Goal: Information Seeking & Learning: Learn about a topic

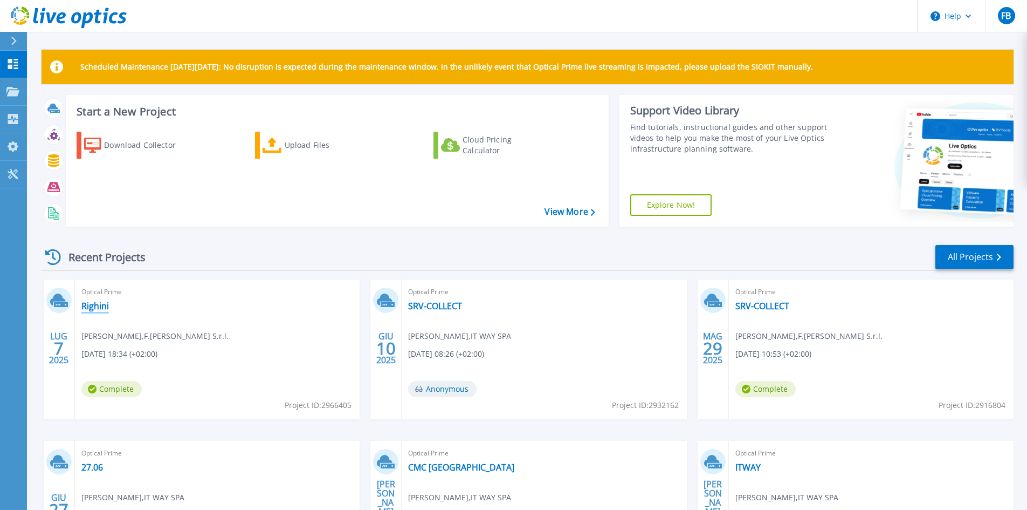
click at [102, 306] on link "Righini" at bounding box center [95, 305] width 28 height 11
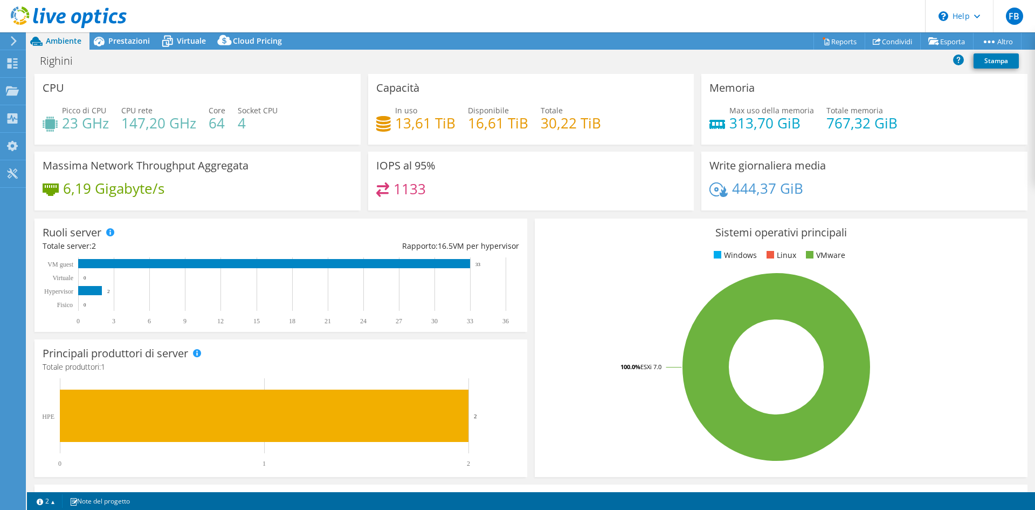
select select "EULondon"
select select "EUR"
click at [173, 44] on icon at bounding box center [167, 41] width 19 height 19
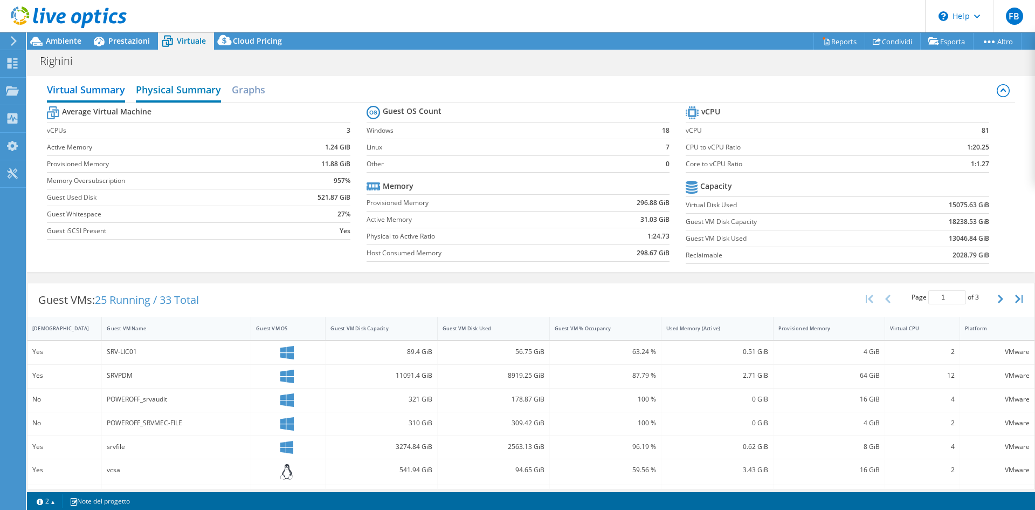
click at [171, 91] on h2 "Physical Summary" at bounding box center [178, 91] width 85 height 24
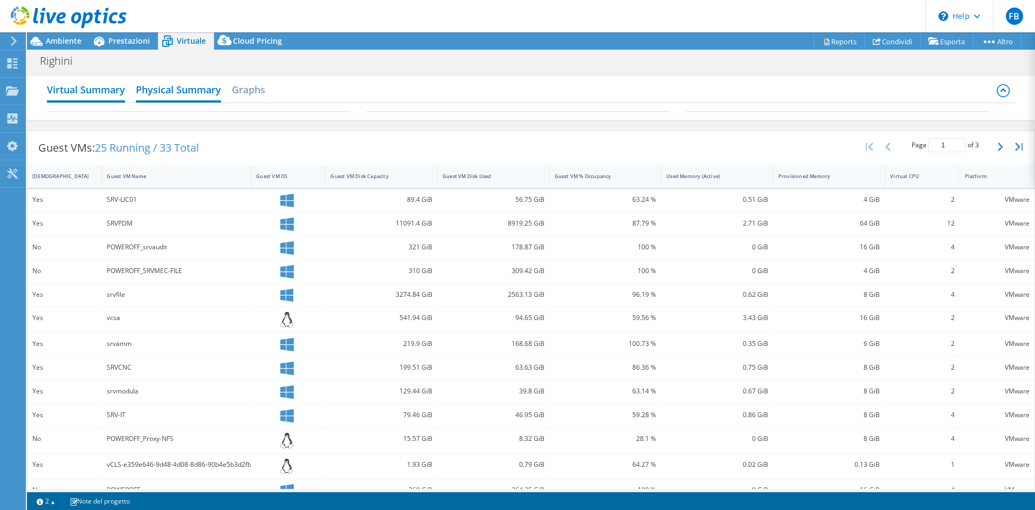
click at [102, 91] on h2 "Virtual Summary" at bounding box center [86, 91] width 78 height 24
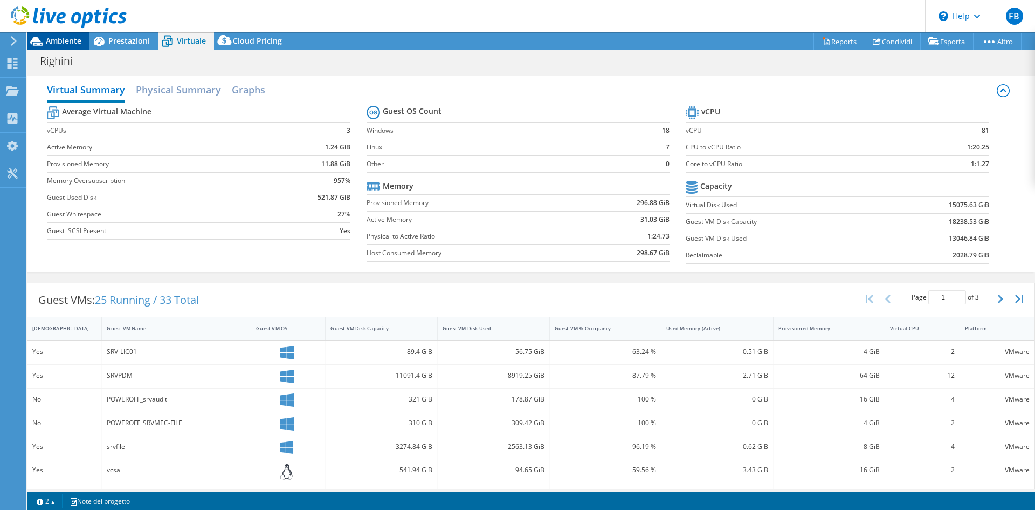
click at [65, 40] on span "Ambiente" at bounding box center [64, 41] width 36 height 10
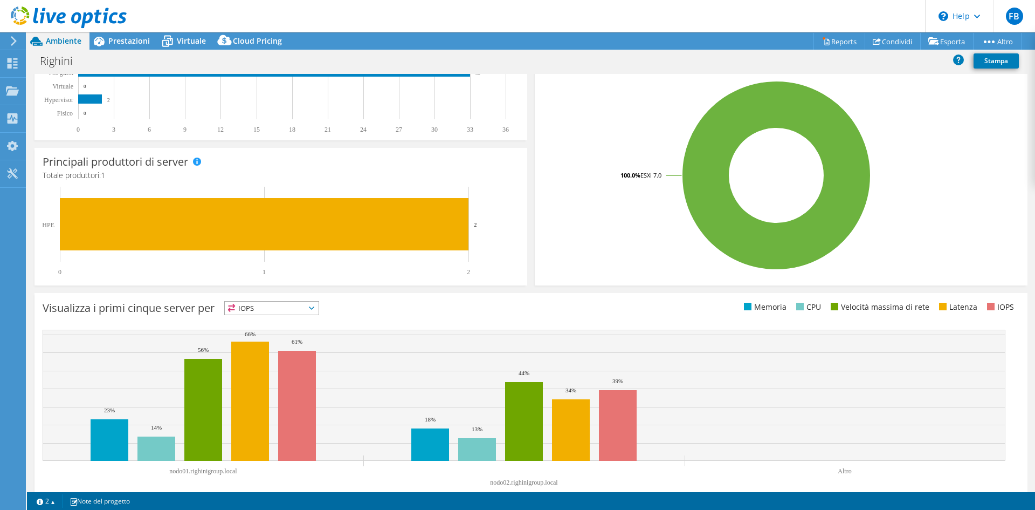
scroll to position [210, 0]
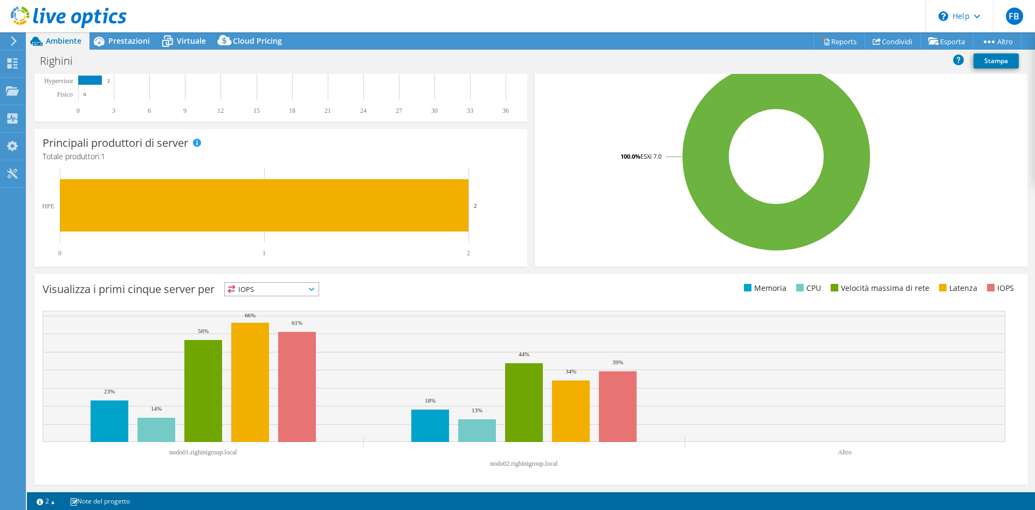
click at [512, 462] on text "nodo02.righinigroup.local" at bounding box center [524, 463] width 68 height 8
click at [281, 285] on span "IOPS" at bounding box center [272, 289] width 94 height 13
click at [417, 272] on div "Questo grafico verrà visualizzato al completamento dell'esecuzione del collecto…" at bounding box center [531, 379] width 1001 height 218
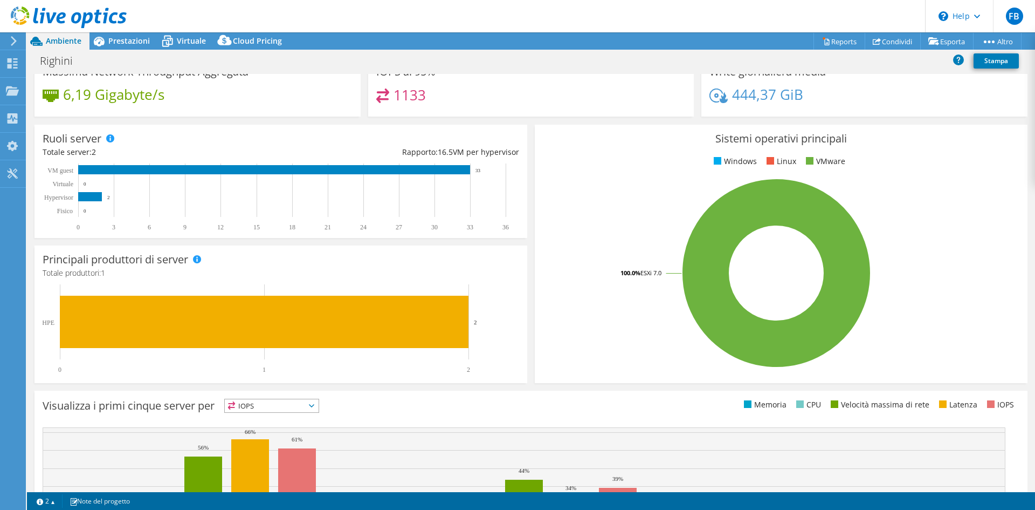
scroll to position [0, 0]
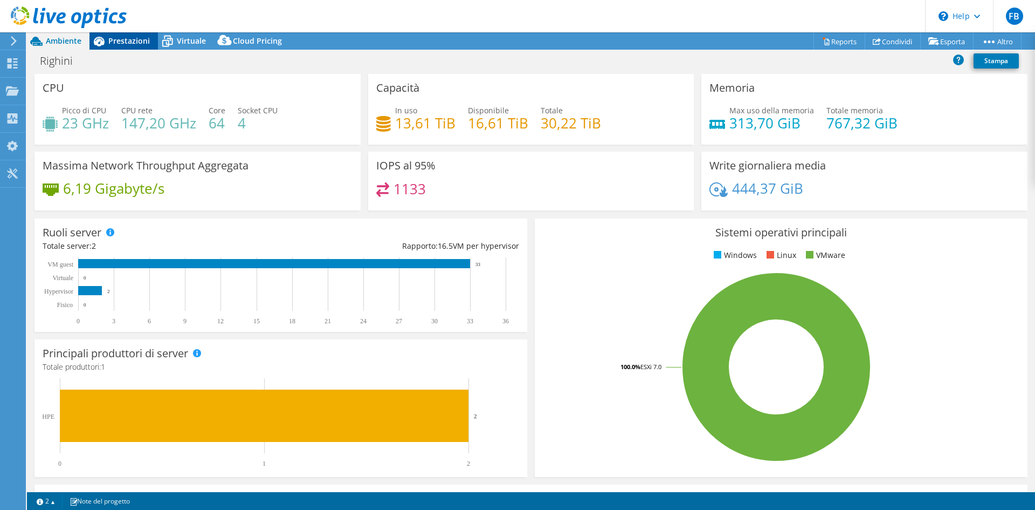
click at [138, 35] on div "Prestazioni" at bounding box center [124, 40] width 68 height 17
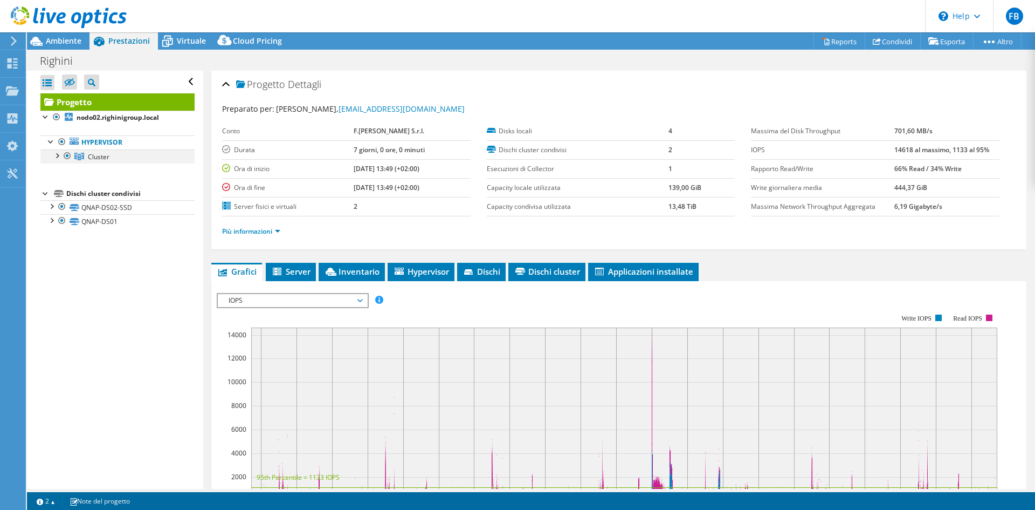
click at [57, 154] on div at bounding box center [56, 154] width 11 height 11
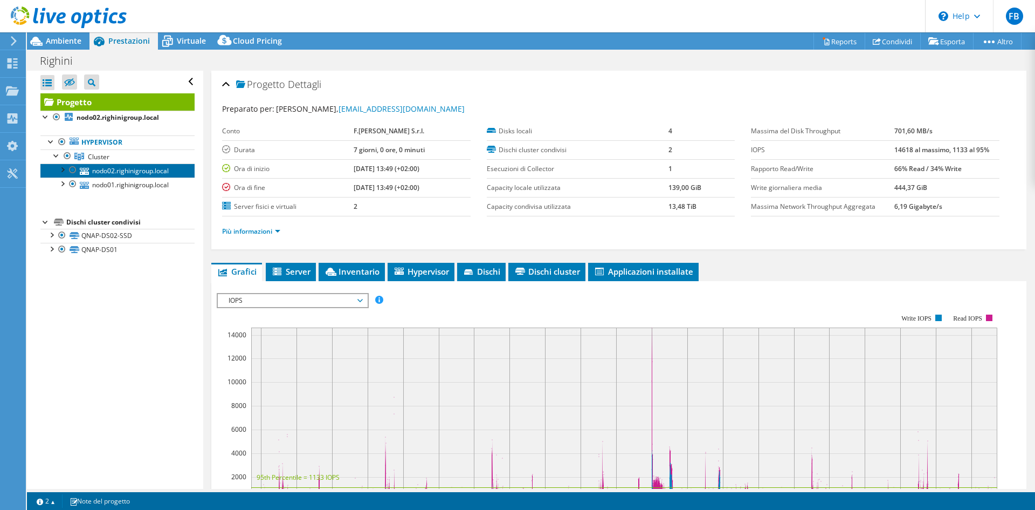
click at [133, 168] on link "nodo02.righinigroup.local" at bounding box center [117, 170] width 154 height 14
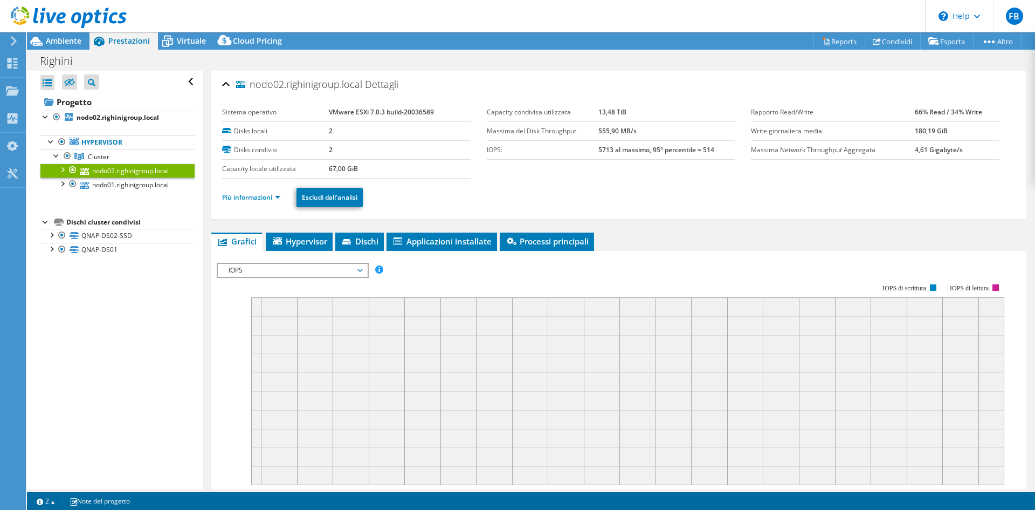
click at [66, 168] on div at bounding box center [62, 168] width 11 height 11
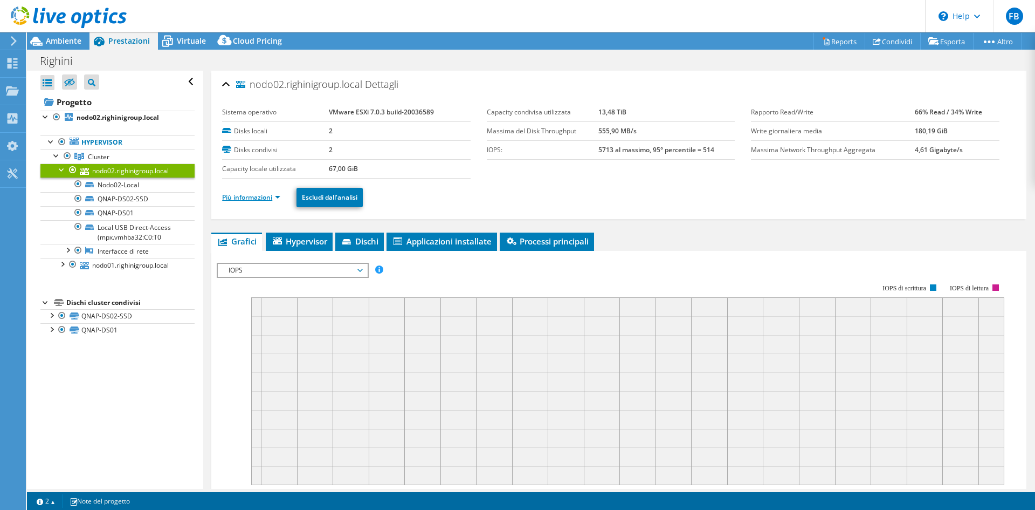
click at [258, 198] on link "Più informazioni" at bounding box center [251, 197] width 58 height 9
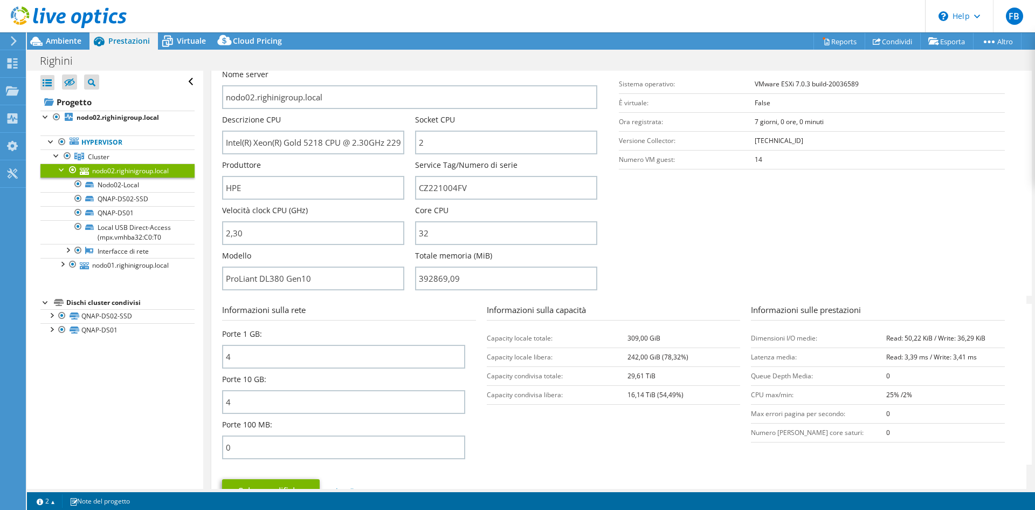
scroll to position [162, 0]
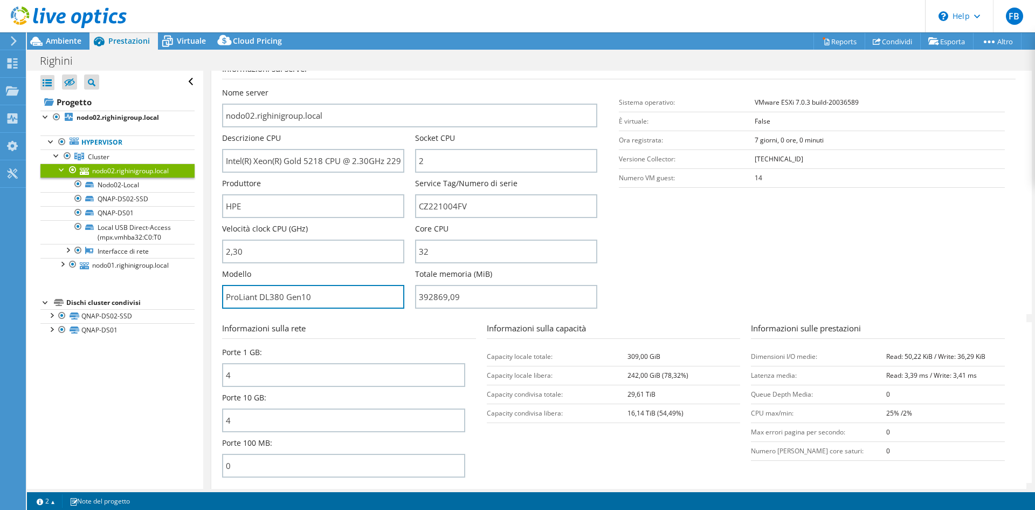
drag, startPoint x: 345, startPoint y: 296, endPoint x: 206, endPoint y: 297, distance: 139.1
click at [206, 297] on div "nodo02.righinigroup.local Dettagli Sistema operativo VMware ESXi 7.0.3 build-20…" at bounding box center [619, 471] width 832 height 1124
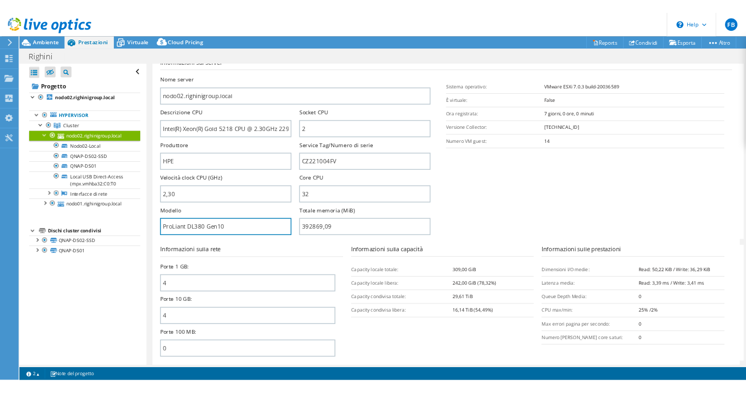
scroll to position [218, 0]
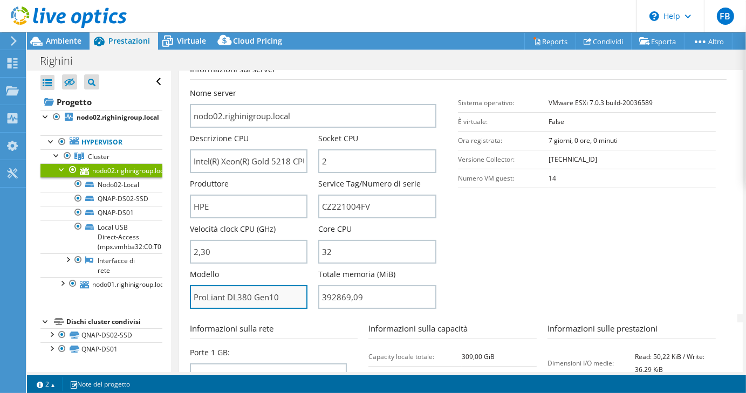
click at [266, 301] on input "ProLiant DL380 Gen10" at bounding box center [249, 297] width 118 height 24
drag, startPoint x: 288, startPoint y: 296, endPoint x: 164, endPoint y: 295, distance: 124.0
click at [161, 292] on div "Apri tutto Chiudi tutto Nascondi nodi esclusi Filtro struttura progetto" at bounding box center [386, 221] width 719 height 301
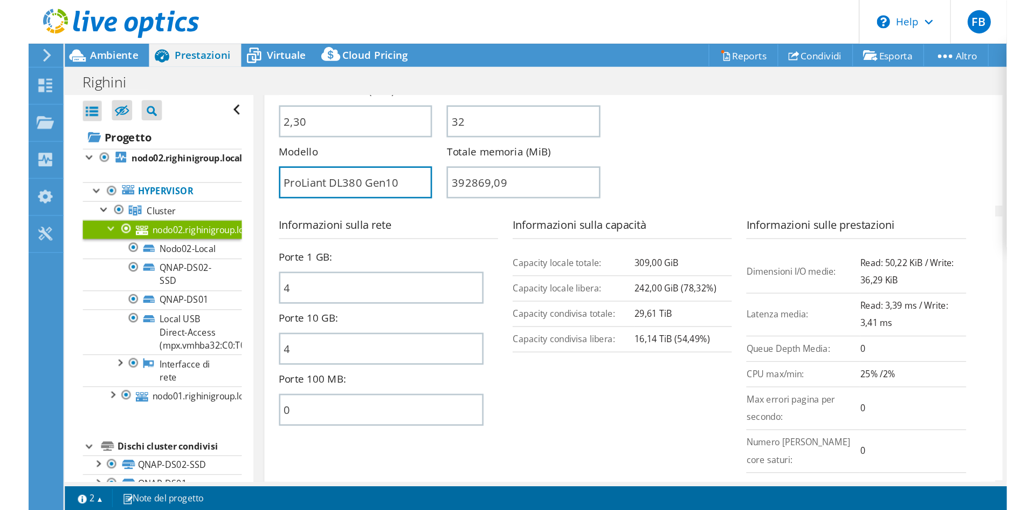
scroll to position [323, 0]
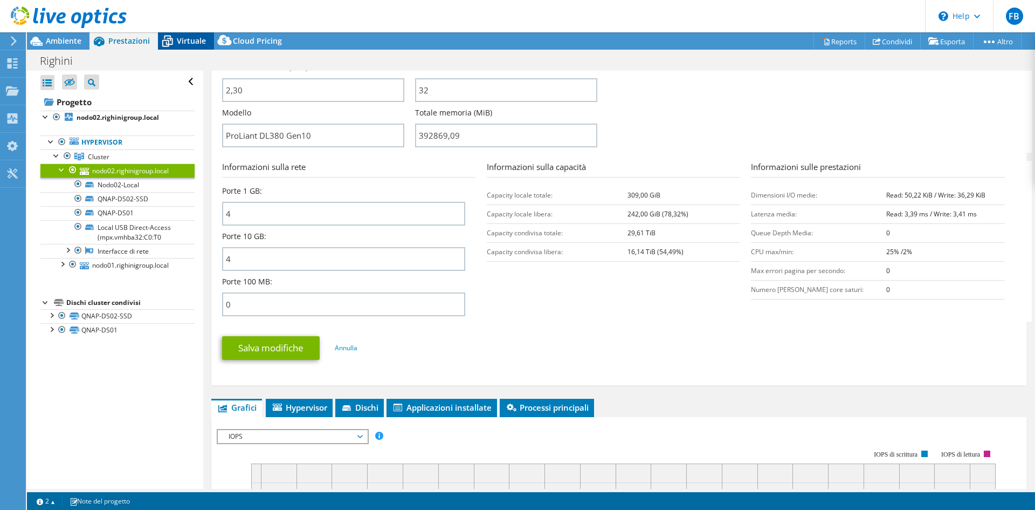
click at [184, 44] on span "Virtuale" at bounding box center [191, 41] width 29 height 10
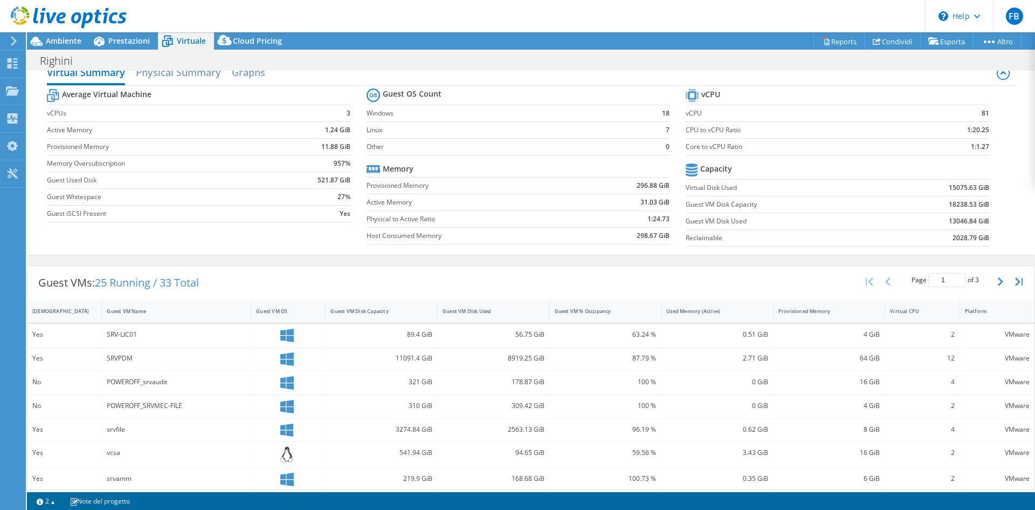
scroll to position [0, 0]
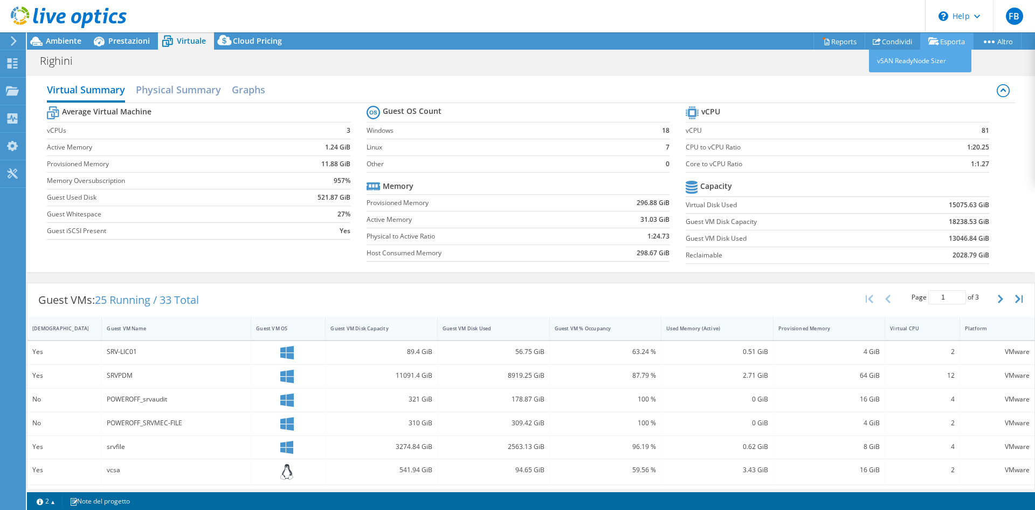
click at [948, 44] on link "Esporta" at bounding box center [946, 41] width 53 height 17
click at [932, 60] on link "vSAN ReadyNode Sizer" at bounding box center [920, 61] width 102 height 23
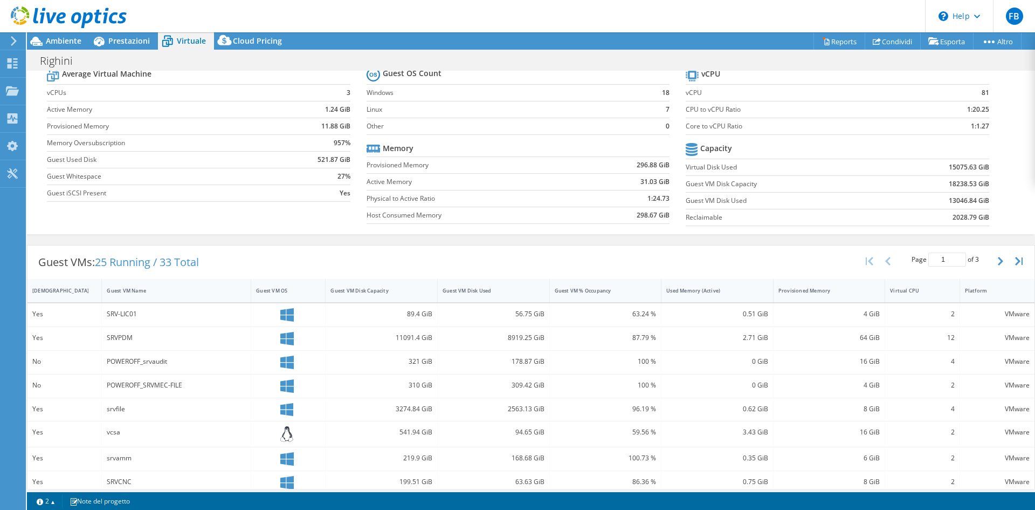
scroll to position [54, 0]
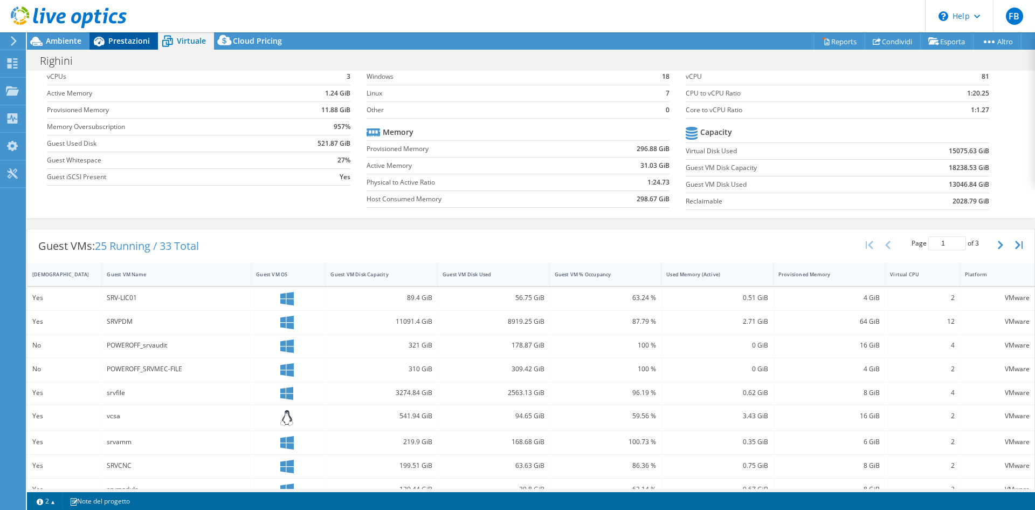
click at [113, 40] on span "Prestazioni" at bounding box center [129, 41] width 42 height 10
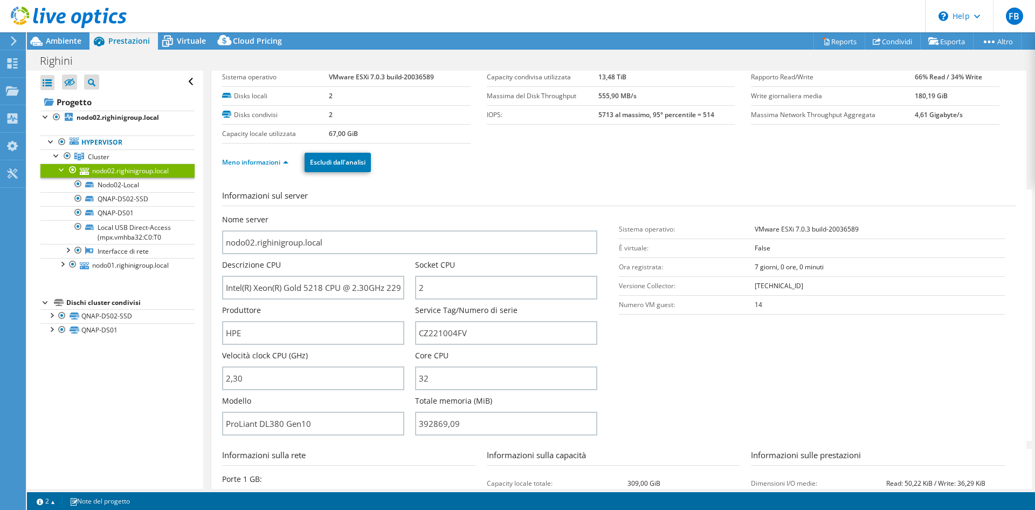
scroll to position [0, 0]
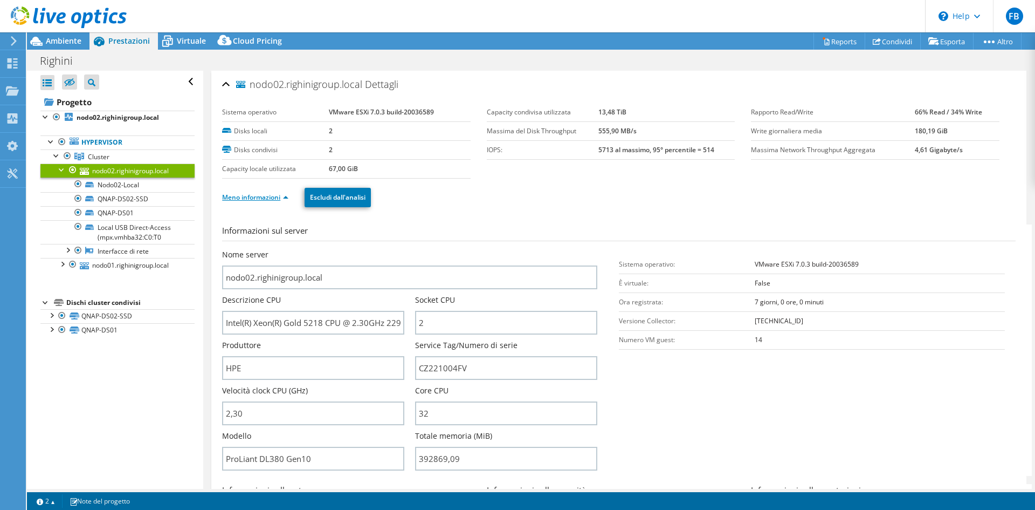
click at [258, 197] on link "Meno informazioni" at bounding box center [255, 197] width 66 height 9
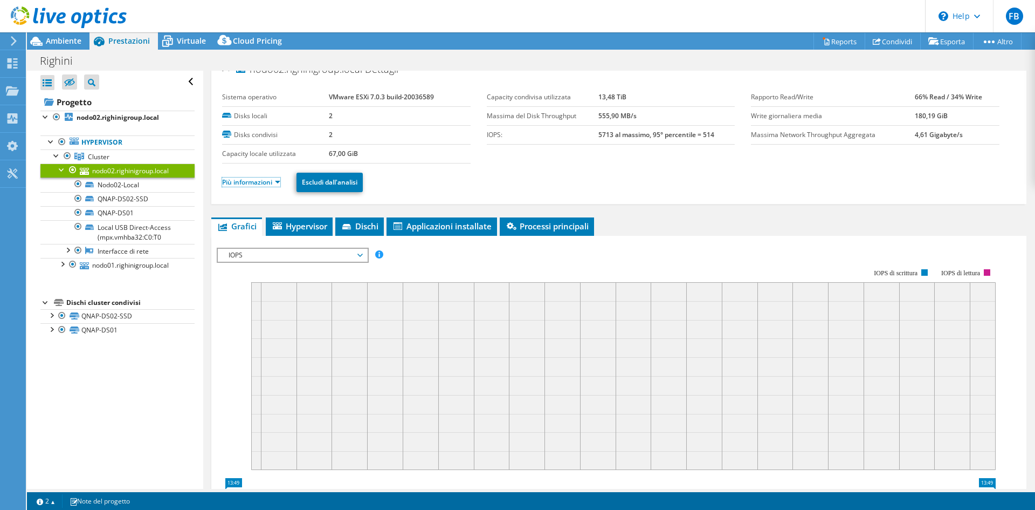
scroll to position [1, 0]
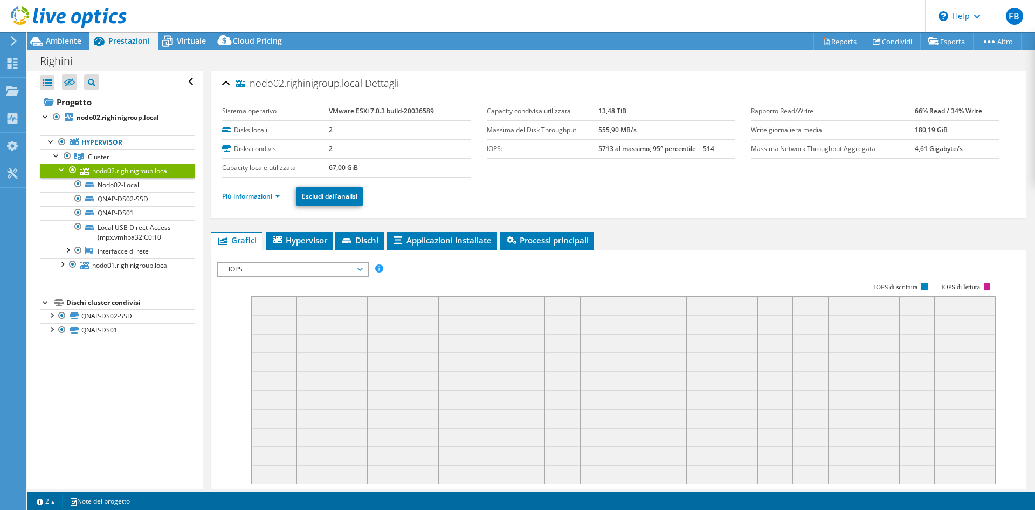
click at [335, 270] on span "IOPS" at bounding box center [292, 269] width 139 height 13
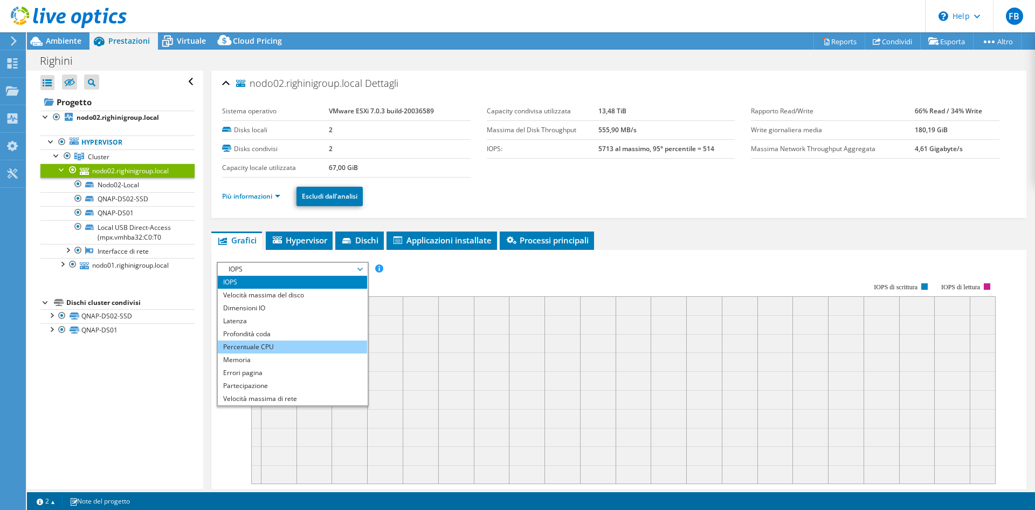
click at [251, 347] on li "Percentuale CPU" at bounding box center [292, 346] width 149 height 13
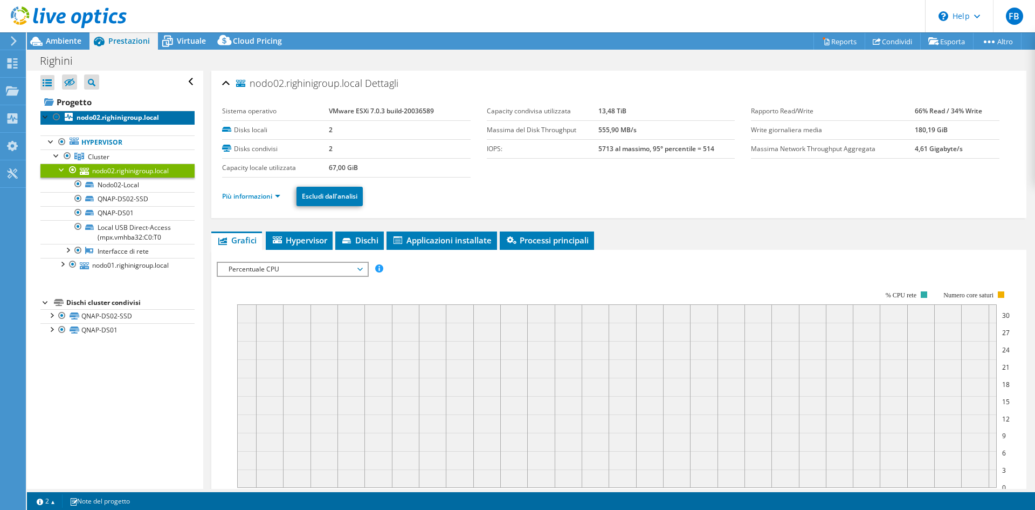
click at [84, 115] on b "nodo02.righinigroup.local" at bounding box center [118, 117] width 83 height 9
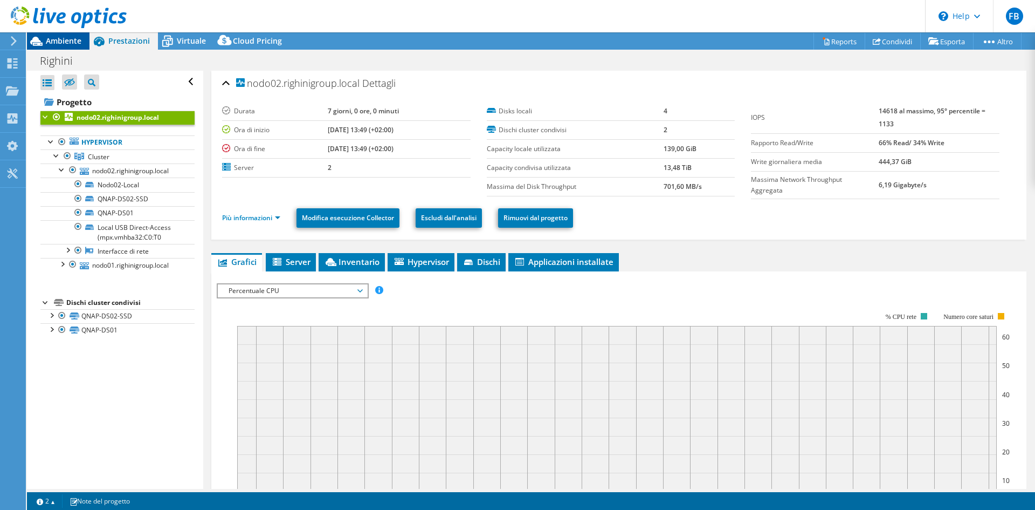
click at [63, 42] on span "Ambiente" at bounding box center [64, 41] width 36 height 10
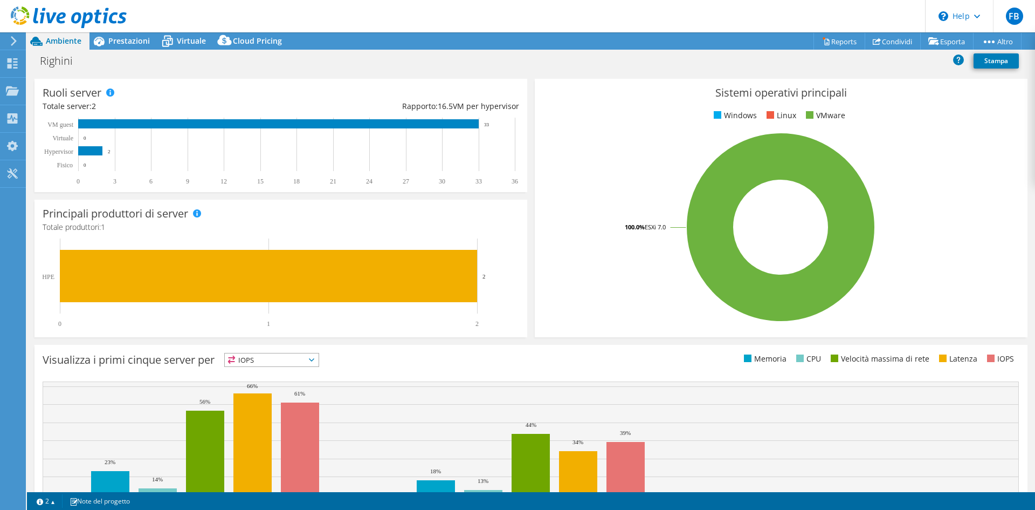
scroll to position [210, 0]
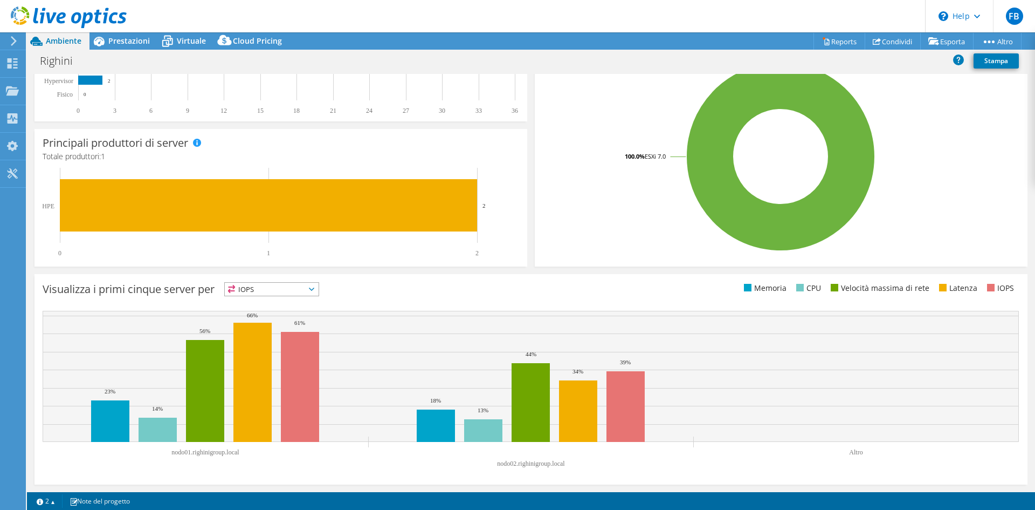
click at [274, 305] on div "Visualizza i primi cinque server per IOPS IOPS" at bounding box center [531, 379] width 993 height 210
click at [276, 291] on span "IOPS" at bounding box center [272, 289] width 94 height 13
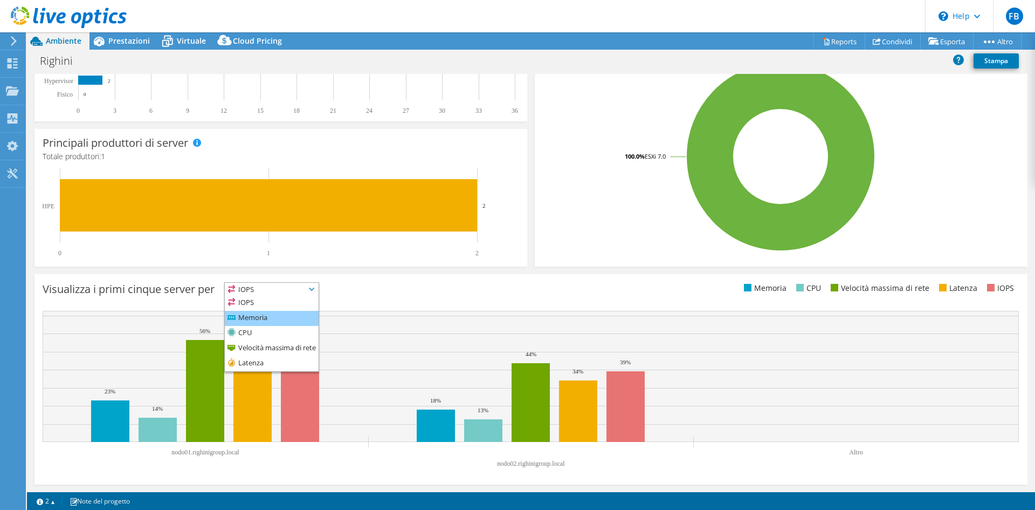
click at [270, 317] on li "Memoria" at bounding box center [272, 318] width 94 height 15
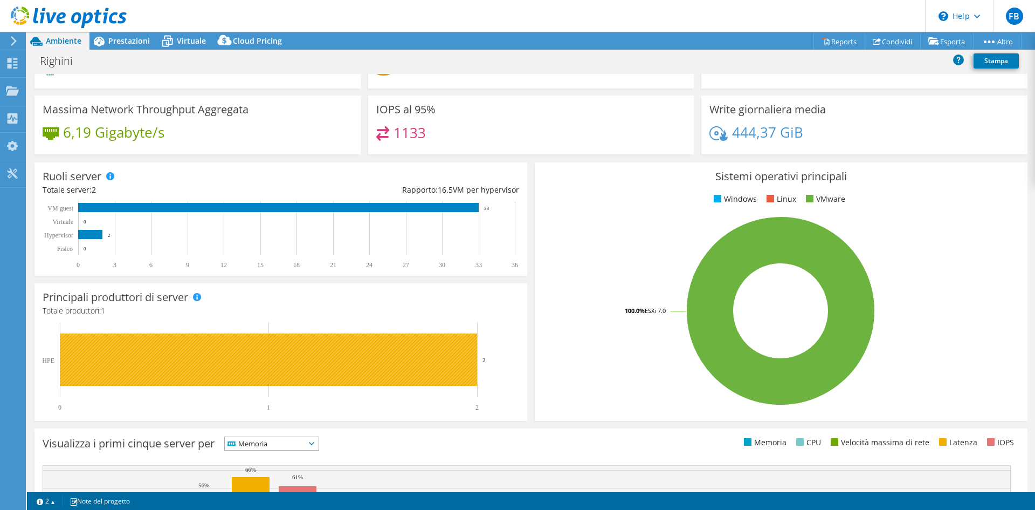
scroll to position [0, 0]
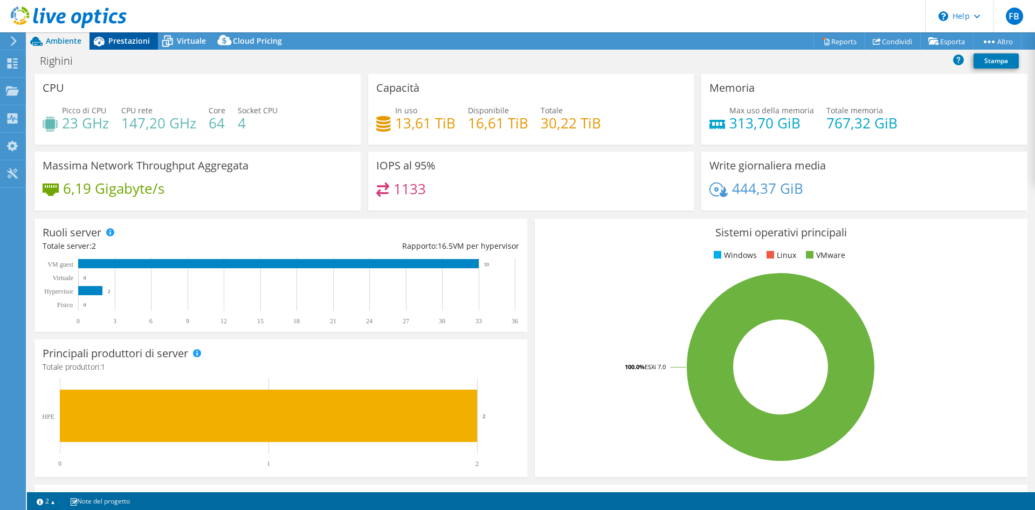
click at [125, 43] on span "Prestazioni" at bounding box center [129, 41] width 42 height 10
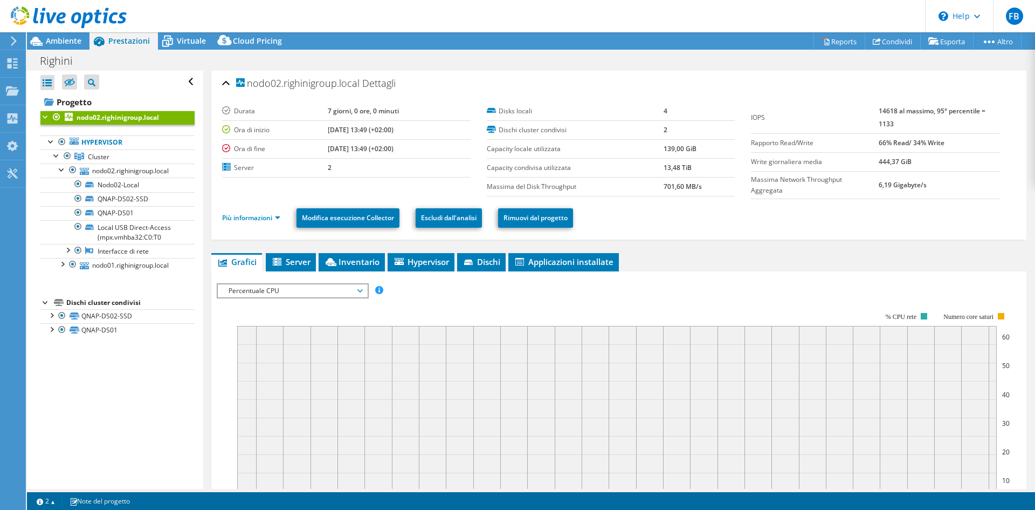
click at [360, 288] on span "Percentuale CPU" at bounding box center [292, 290] width 139 height 13
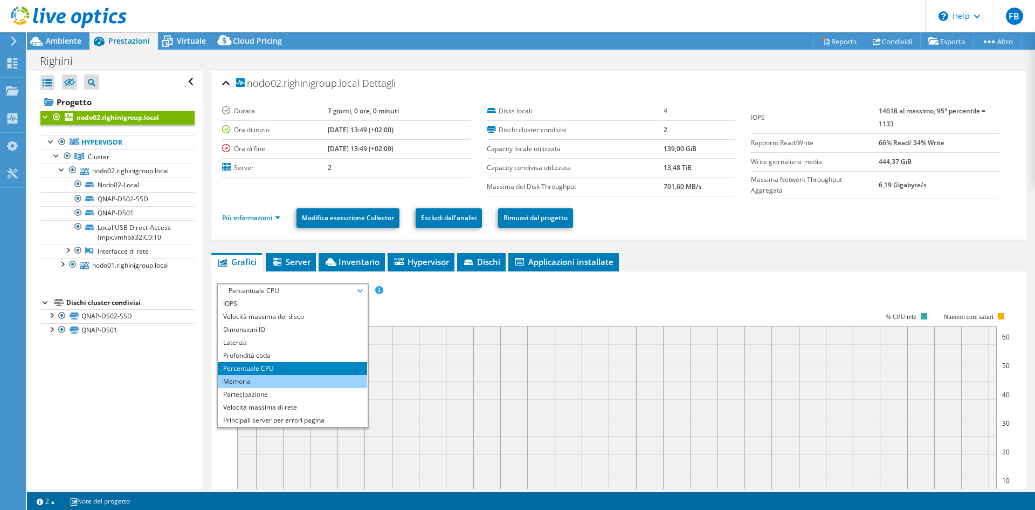
click at [263, 380] on li "Memoria" at bounding box center [292, 381] width 149 height 13
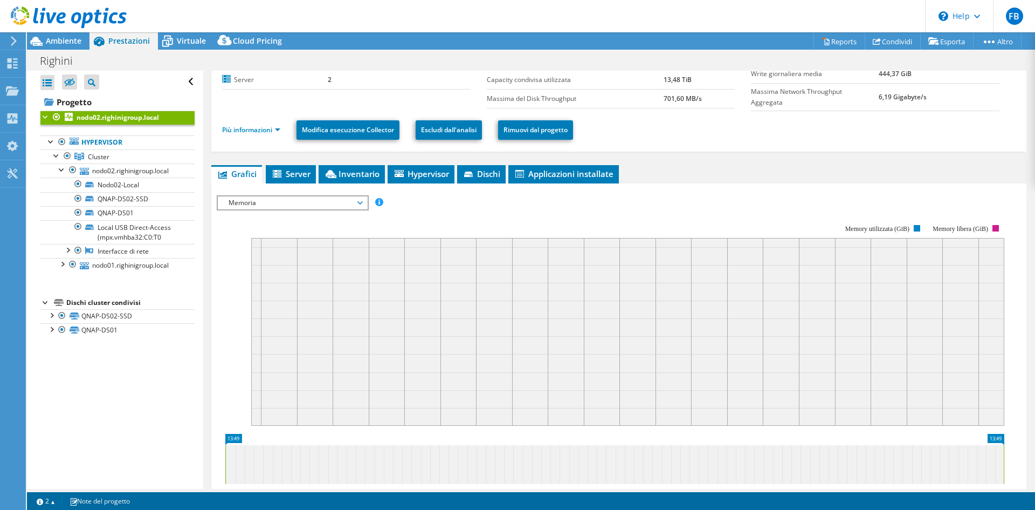
scroll to position [85, 0]
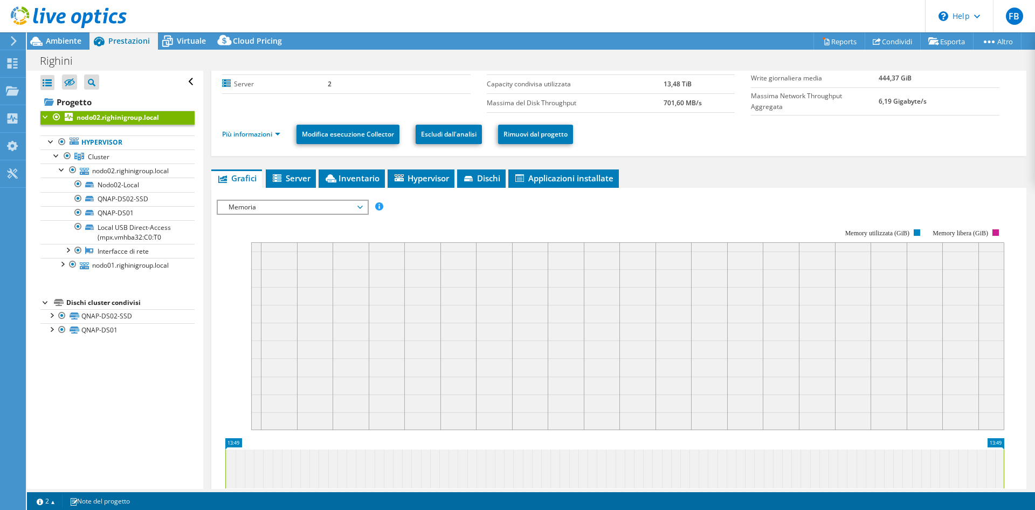
click at [527, 217] on rect at bounding box center [611, 322] width 788 height 216
click at [296, 176] on span "Server" at bounding box center [290, 178] width 39 height 11
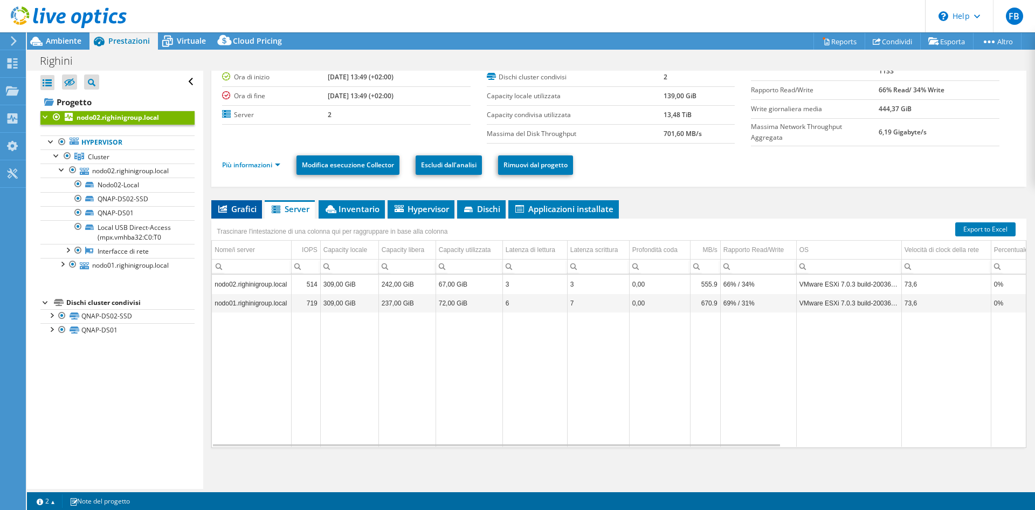
click at [252, 210] on span "Grafici" at bounding box center [237, 208] width 40 height 11
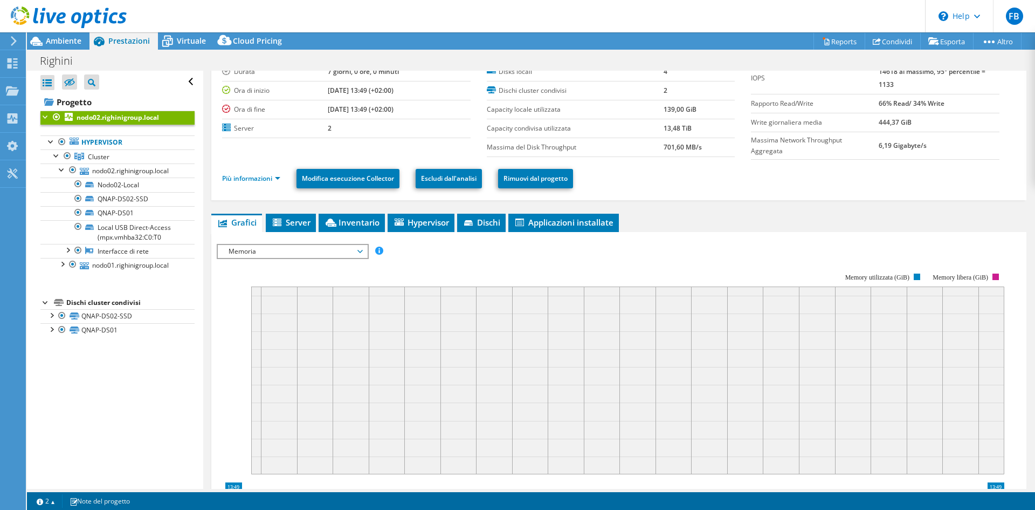
scroll to position [0, 0]
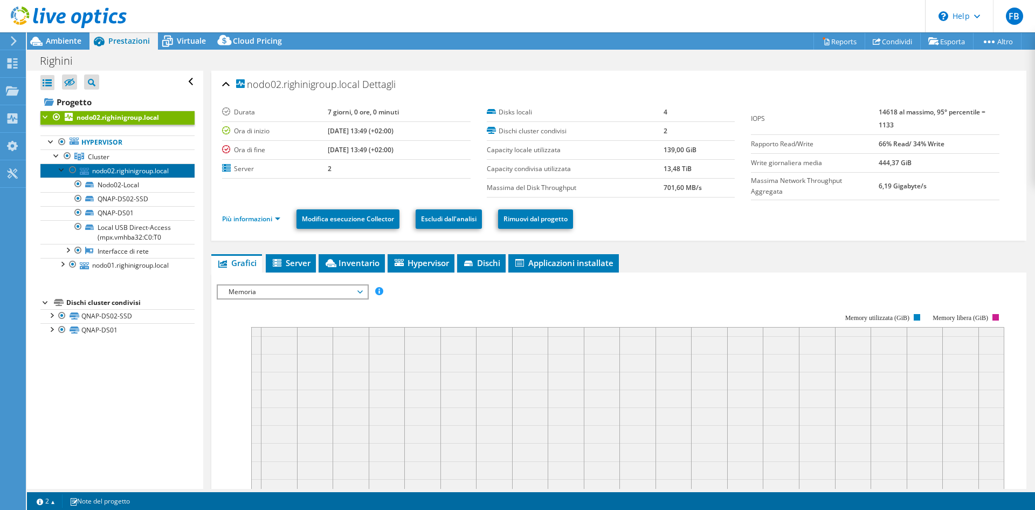
click at [141, 172] on link "nodo02.righinigroup.local" at bounding box center [117, 170] width 154 height 14
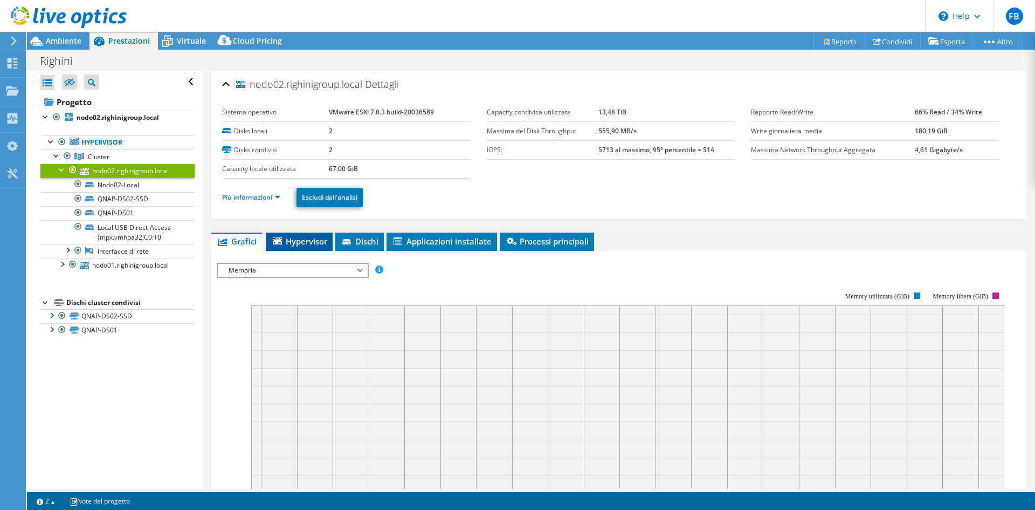
click at [303, 241] on span "Hypervisor" at bounding box center [299, 241] width 56 height 11
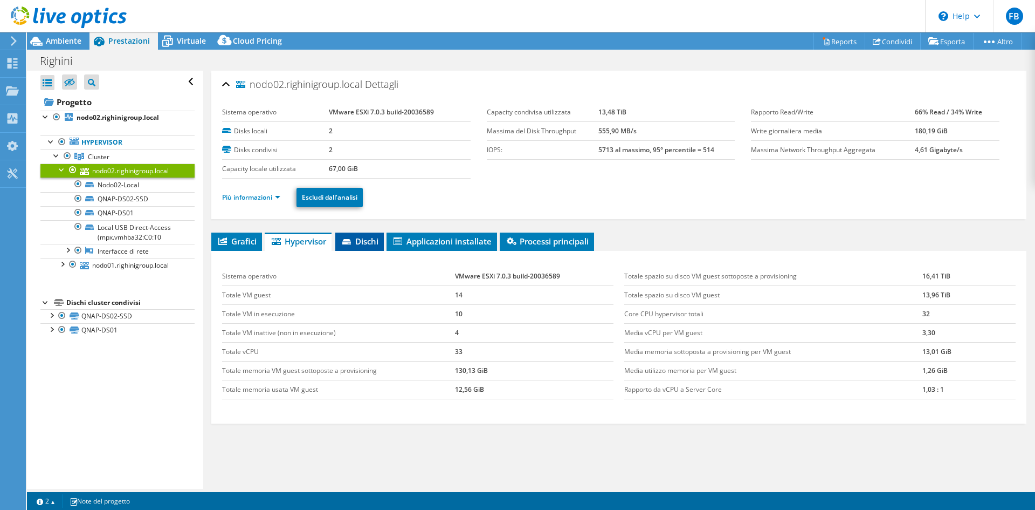
click at [372, 241] on span "Dischi" at bounding box center [360, 241] width 38 height 11
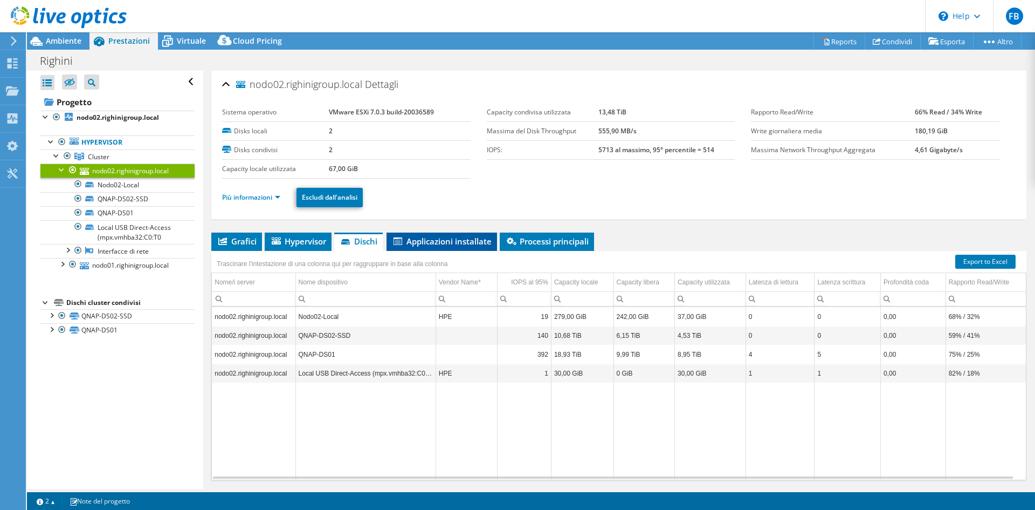
click at [407, 242] on span "Applicazioni installate" at bounding box center [442, 241] width 100 height 11
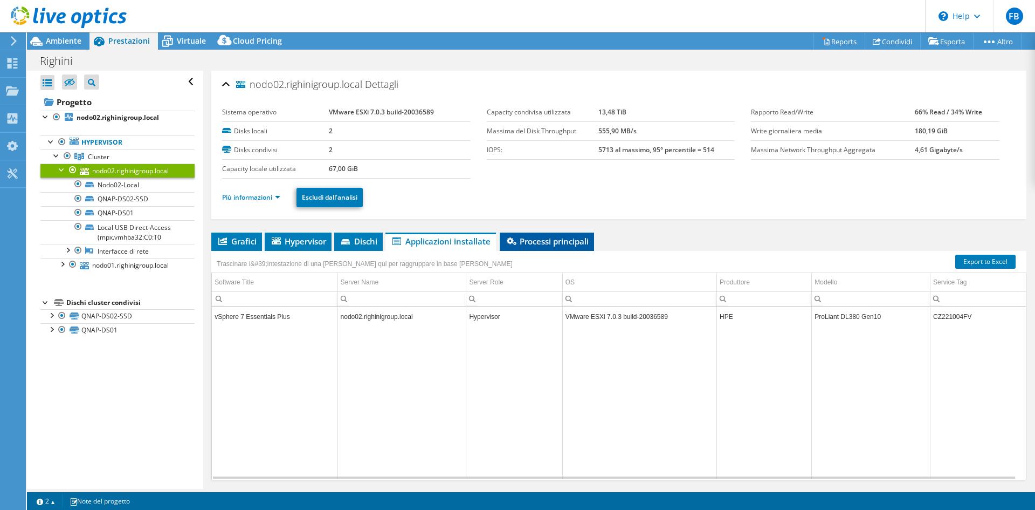
click at [525, 243] on span "Processi principali" at bounding box center [547, 241] width 84 height 11
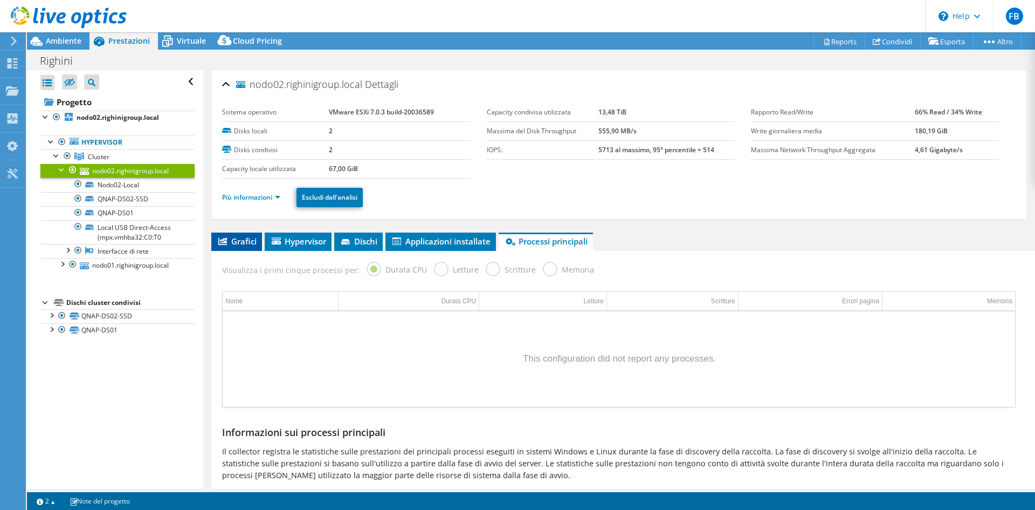
click at [230, 237] on span "Grafici" at bounding box center [237, 241] width 40 height 11
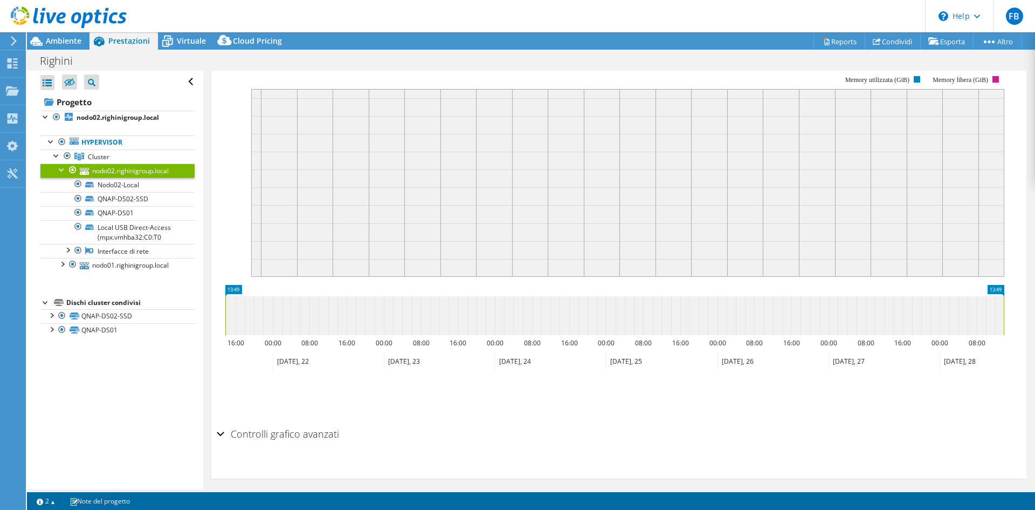
scroll to position [225, 0]
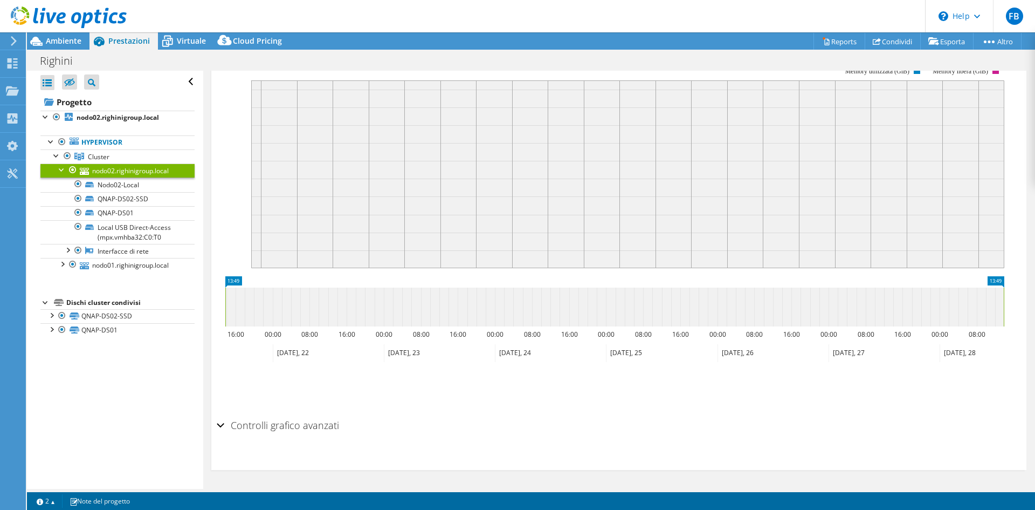
click at [318, 426] on h2 "Controlli grafico avanzati" at bounding box center [278, 425] width 122 height 22
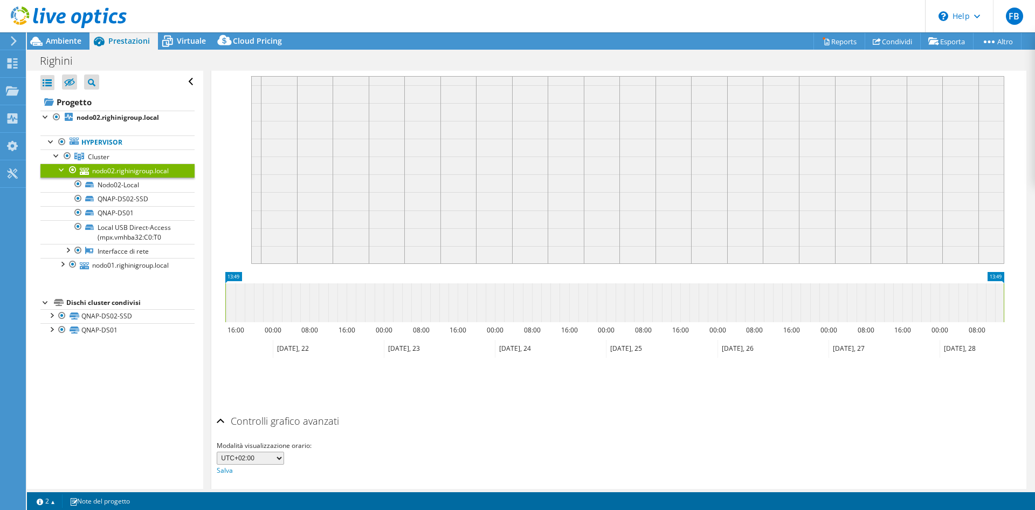
scroll to position [214, 0]
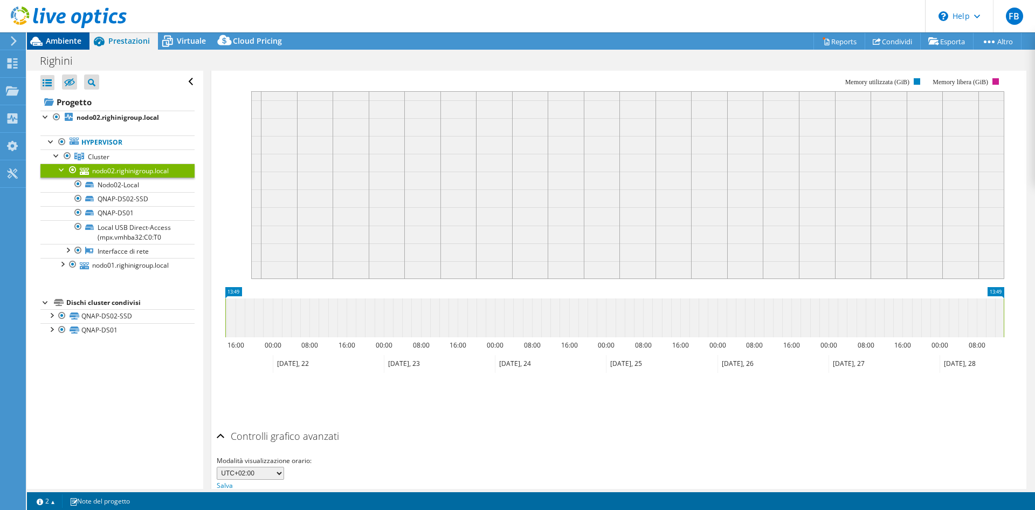
click at [64, 44] on span "Ambiente" at bounding box center [64, 41] width 36 height 10
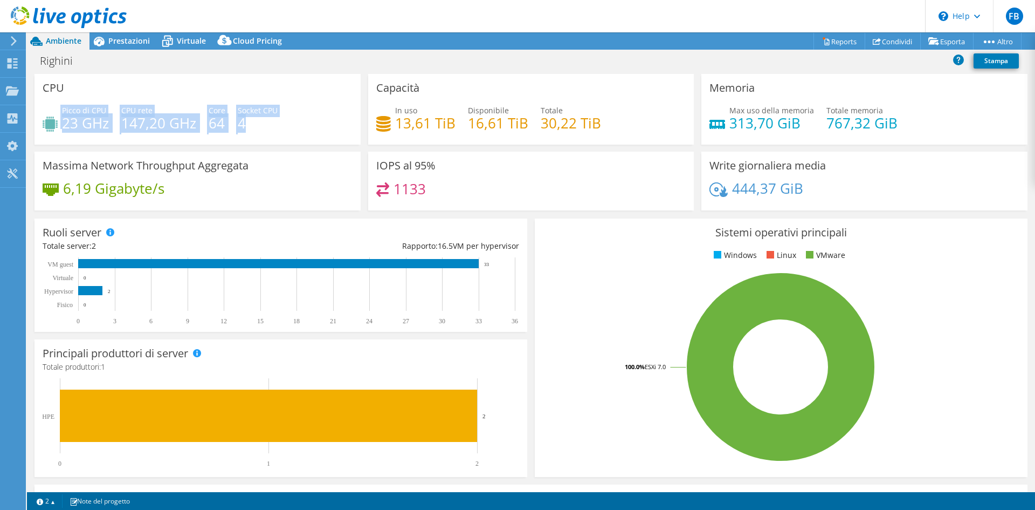
drag, startPoint x: 61, startPoint y: 109, endPoint x: 301, endPoint y: 135, distance: 241.8
click at [301, 135] on div "Picco di CPU 23 GHz CPU rete 147,20 GHz Core 64 Socket CPU 4" at bounding box center [198, 122] width 310 height 35
copy div "Picco di CPU 23 GHz CPU rete 147,20 GHz Core 64 Socket CPU 4"
click at [614, 298] on rect at bounding box center [781, 366] width 476 height 189
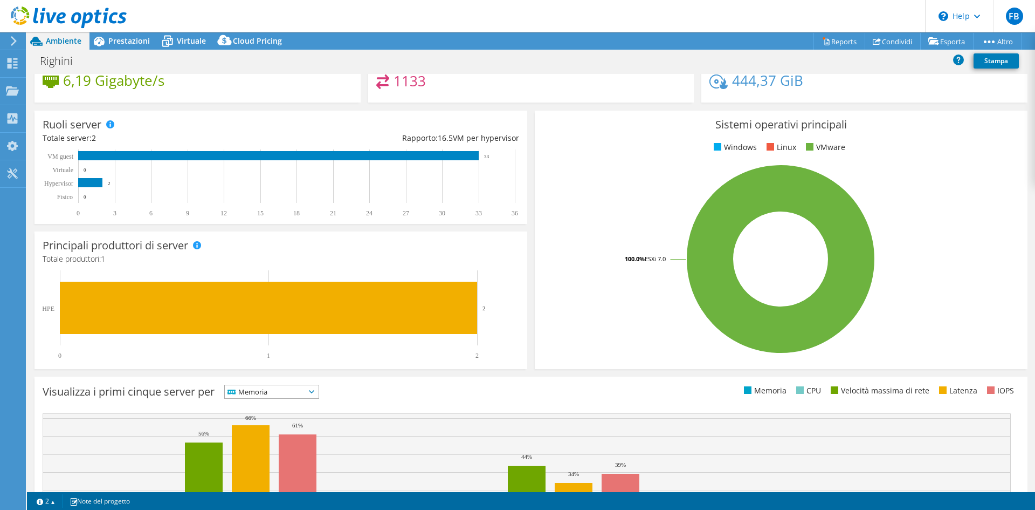
scroll to position [210, 0]
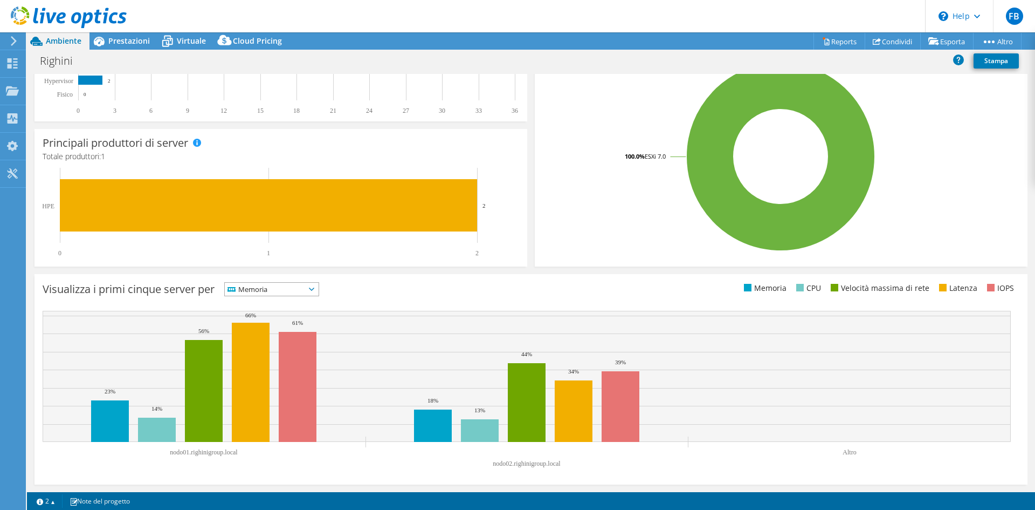
click at [279, 288] on span "Memoria" at bounding box center [265, 289] width 80 height 13
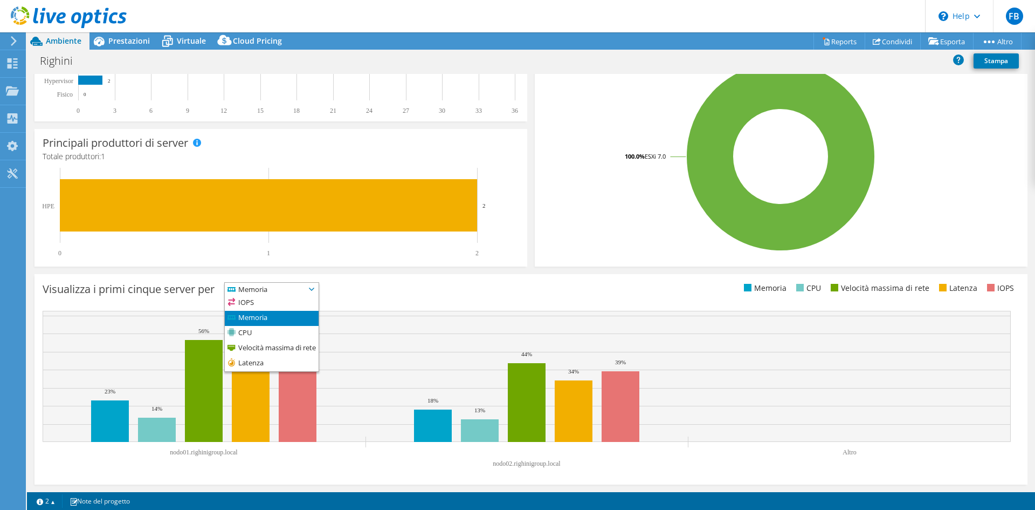
click at [279, 288] on span "Memoria" at bounding box center [265, 289] width 80 height 13
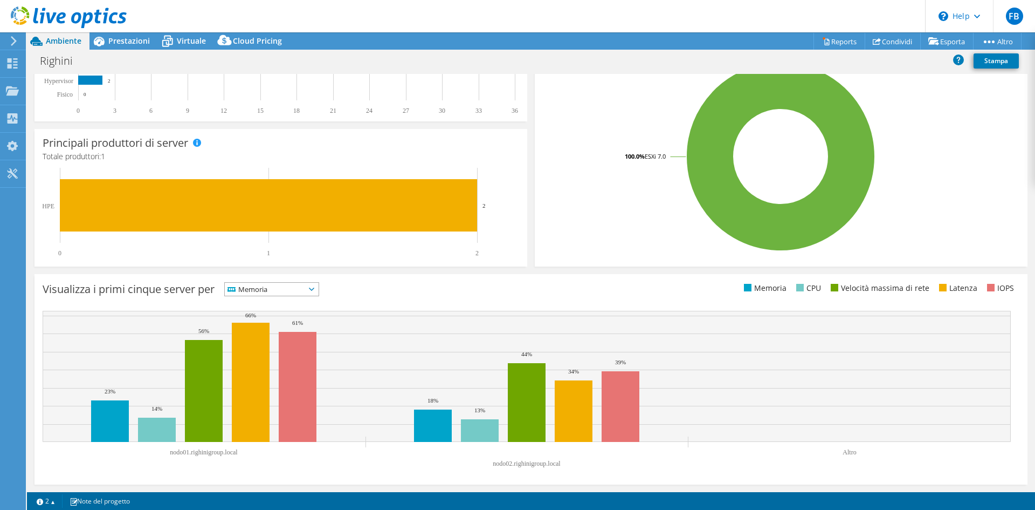
click at [263, 287] on span "Memoria" at bounding box center [265, 289] width 80 height 13
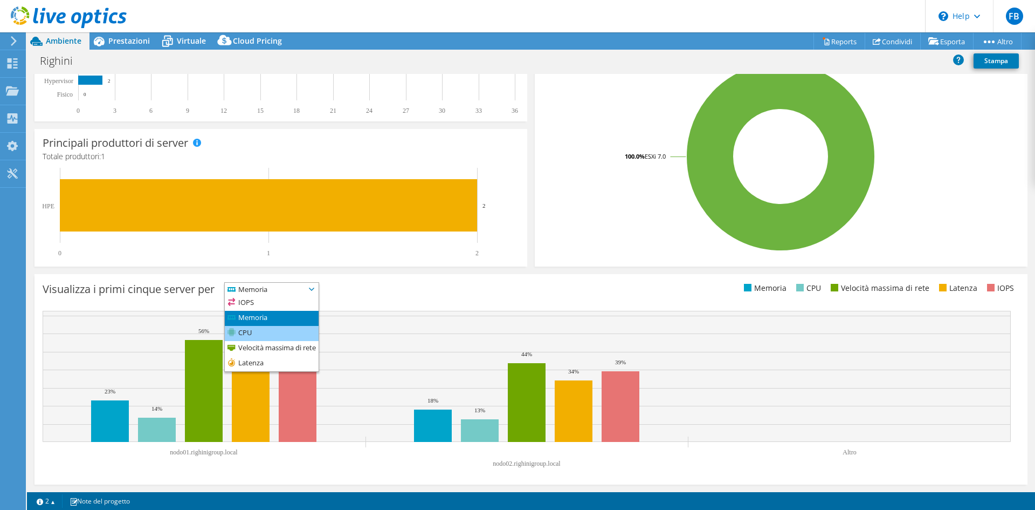
click at [254, 331] on li "CPU" at bounding box center [272, 333] width 94 height 15
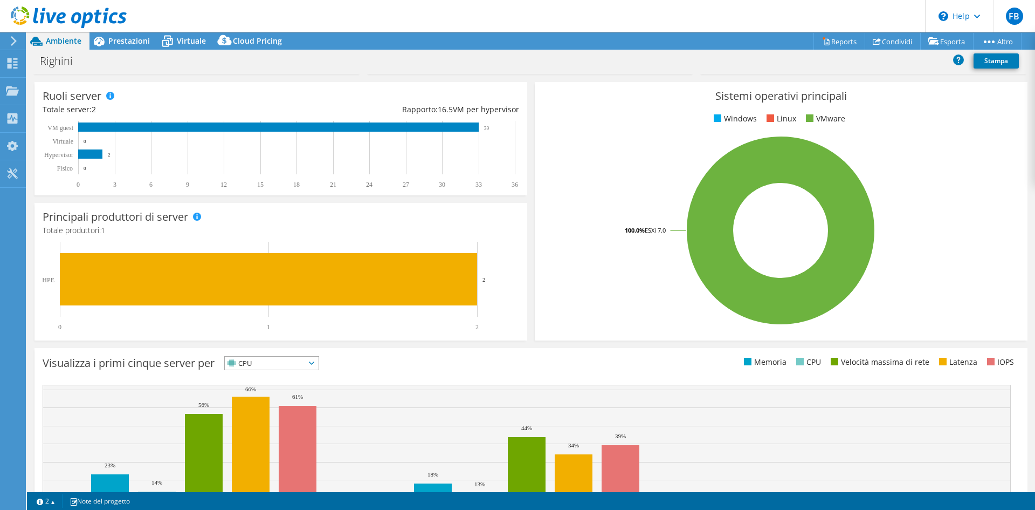
scroll to position [0, 0]
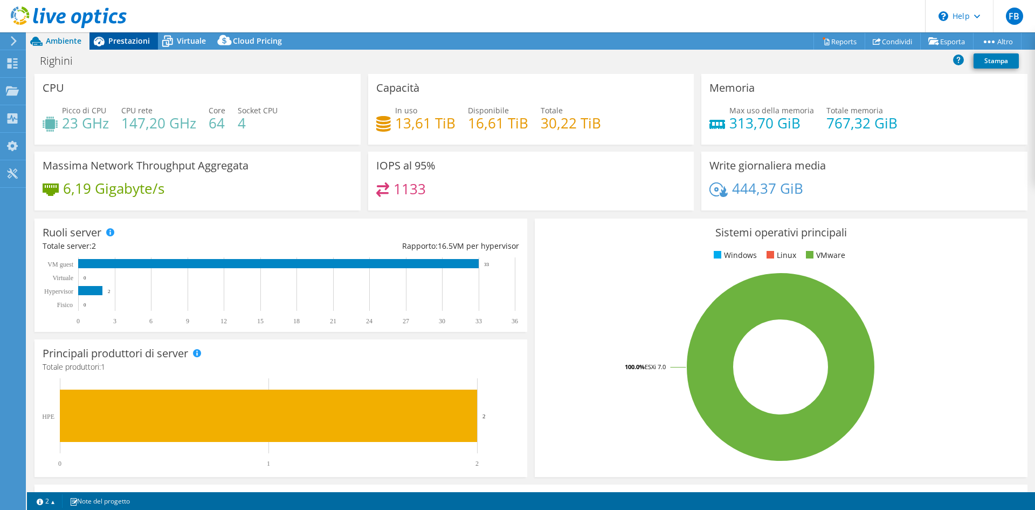
click at [130, 40] on span "Prestazioni" at bounding box center [129, 41] width 42 height 10
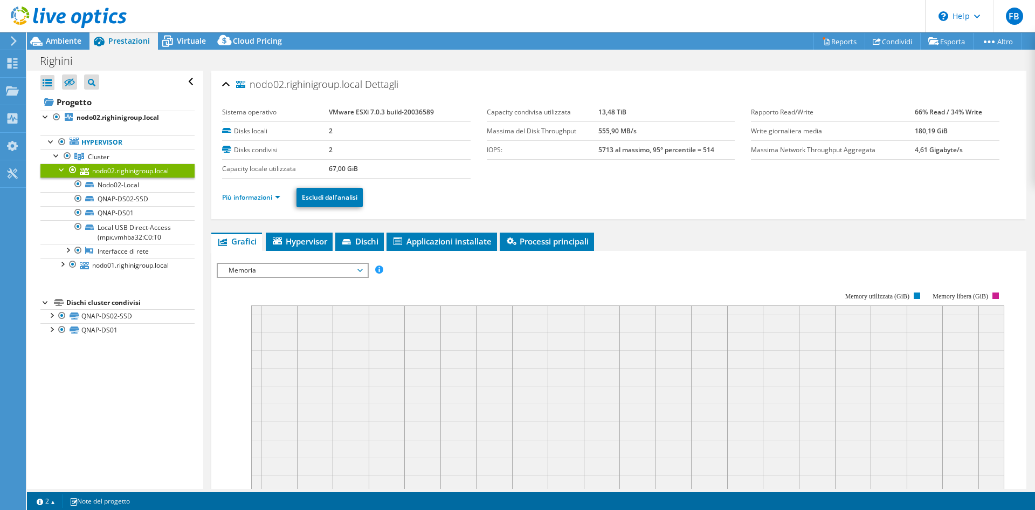
click at [360, 274] on span "Memoria" at bounding box center [292, 270] width 139 height 13
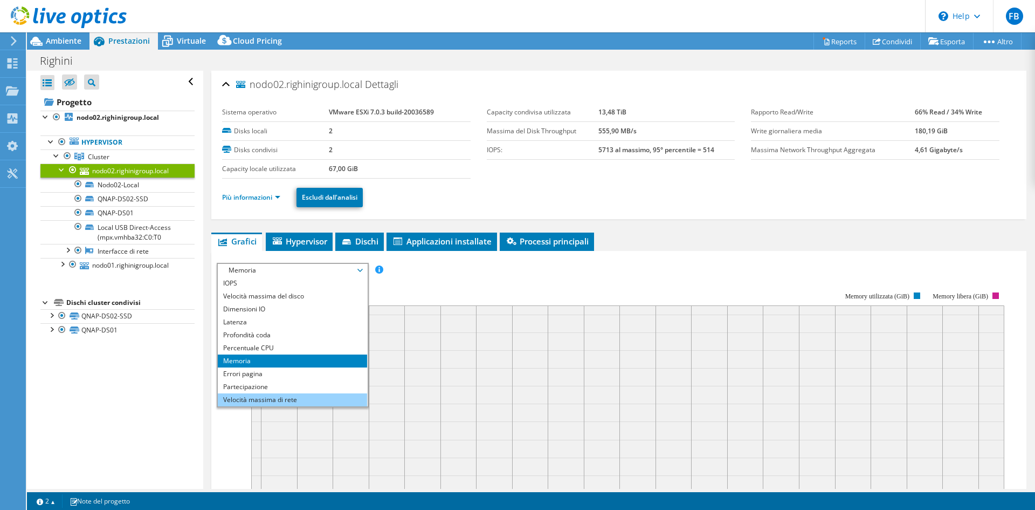
click at [313, 399] on li "Velocità massima di rete" at bounding box center [292, 399] width 149 height 13
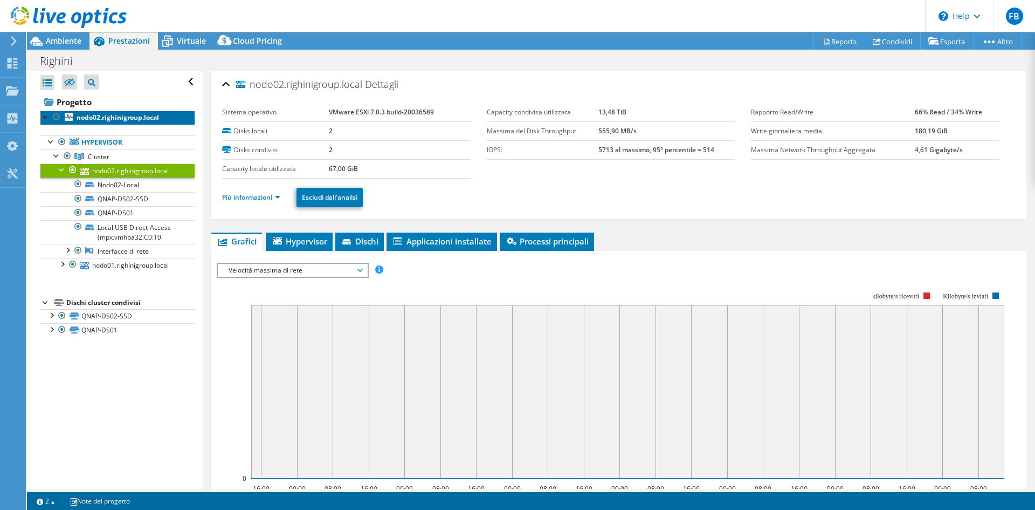
click at [114, 118] on b "nodo02.righinigroup.local" at bounding box center [118, 117] width 83 height 9
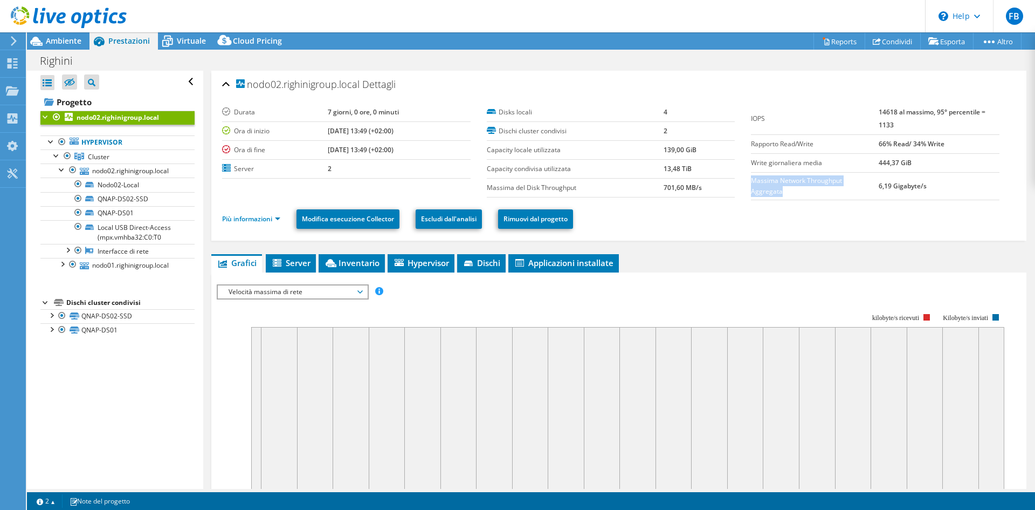
drag, startPoint x: 747, startPoint y: 179, endPoint x: 831, endPoint y: 186, distance: 84.4
click at [831, 186] on label "Massima Network Throughput Aggregata" at bounding box center [814, 186] width 127 height 22
copy label "Massima Network Throughput Aggregata"
drag, startPoint x: 872, startPoint y: 185, endPoint x: 939, endPoint y: 185, distance: 66.9
click at [939, 185] on td "6,19 Gigabyte/s" at bounding box center [939, 186] width 121 height 28
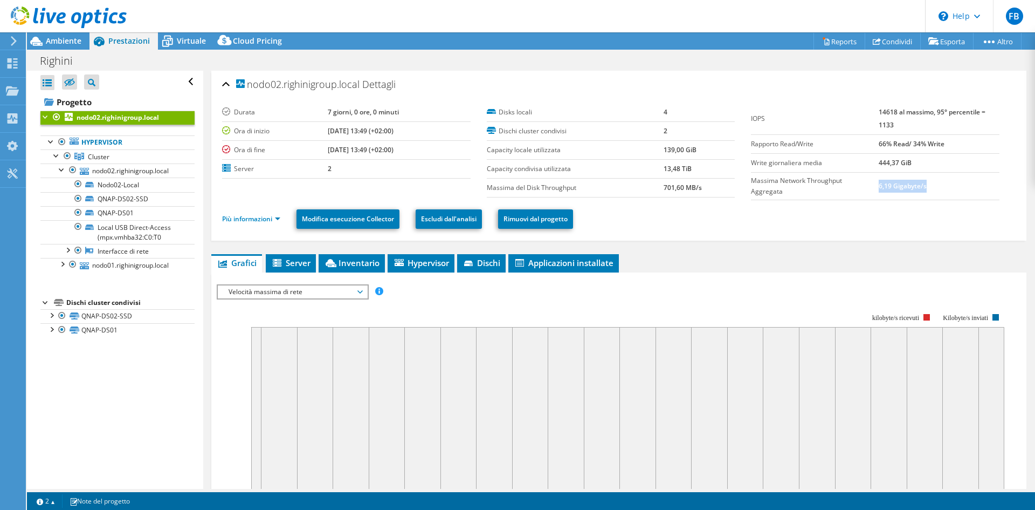
copy b "6,19 Gigabyte/s"
